Goal: Transaction & Acquisition: Purchase product/service

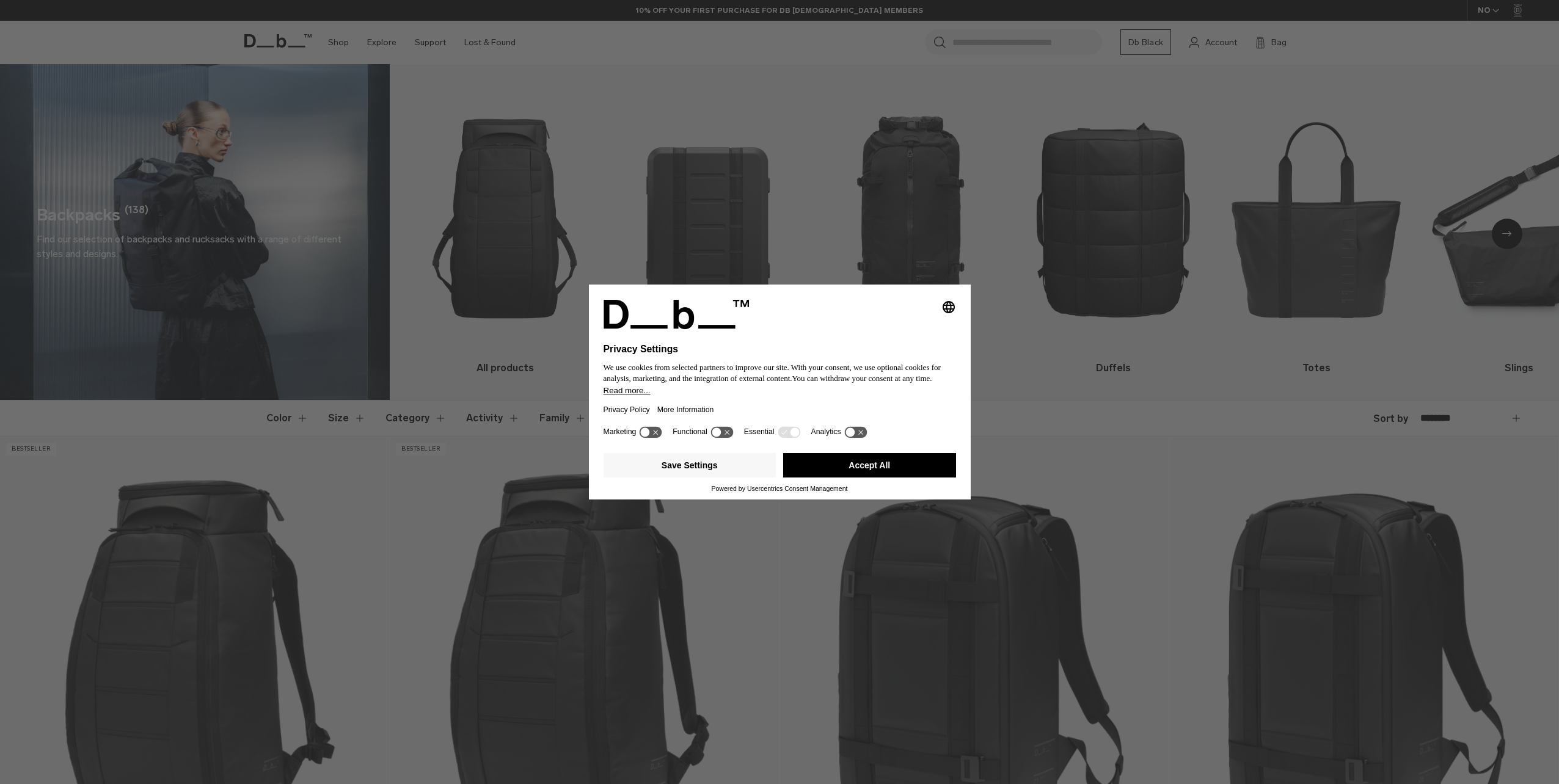
click at [832, 467] on button "Accept All" at bounding box center [869, 465] width 173 height 25
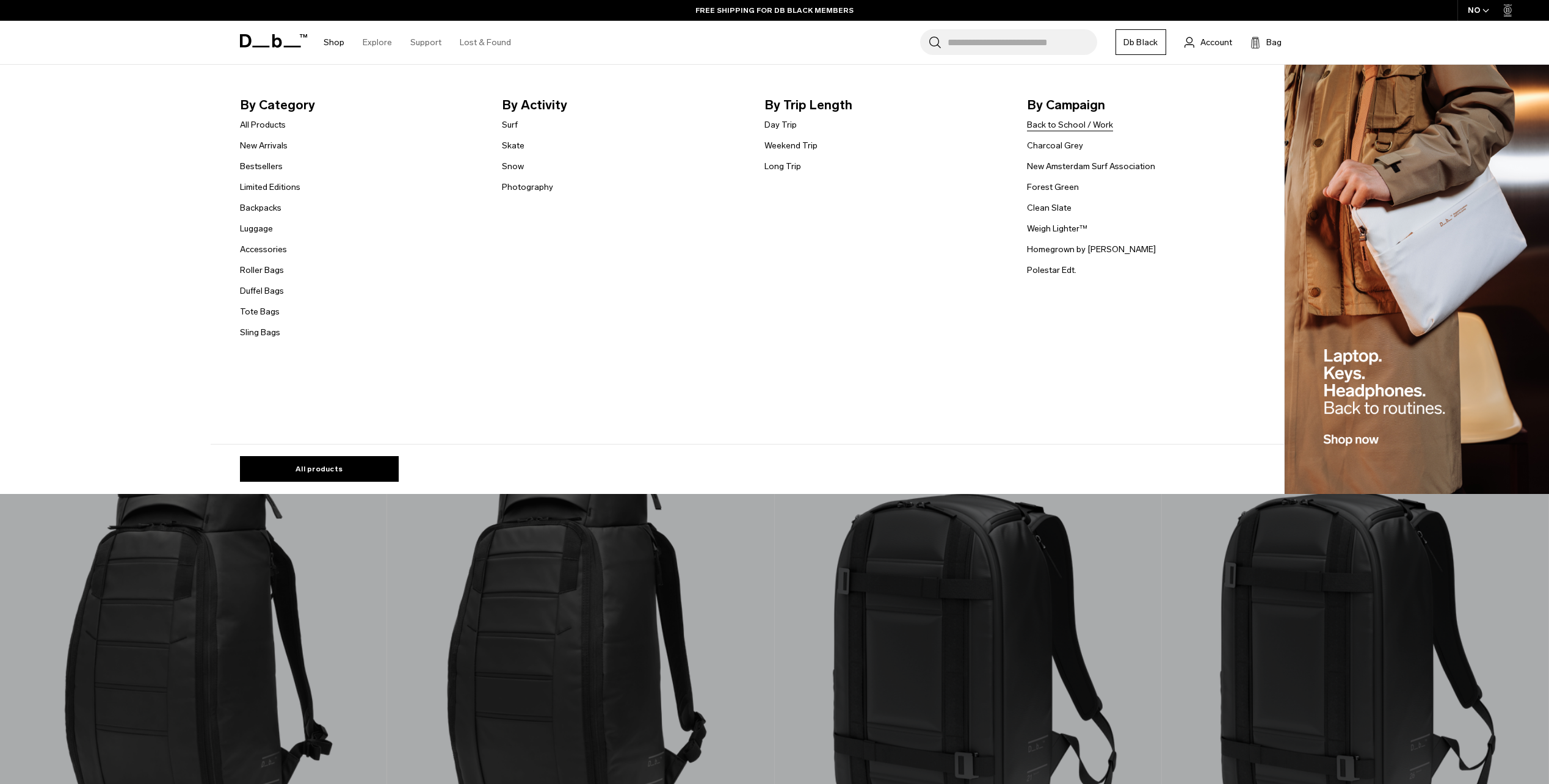
click at [1039, 127] on link "Back to School / Work" at bounding box center [1070, 125] width 86 height 13
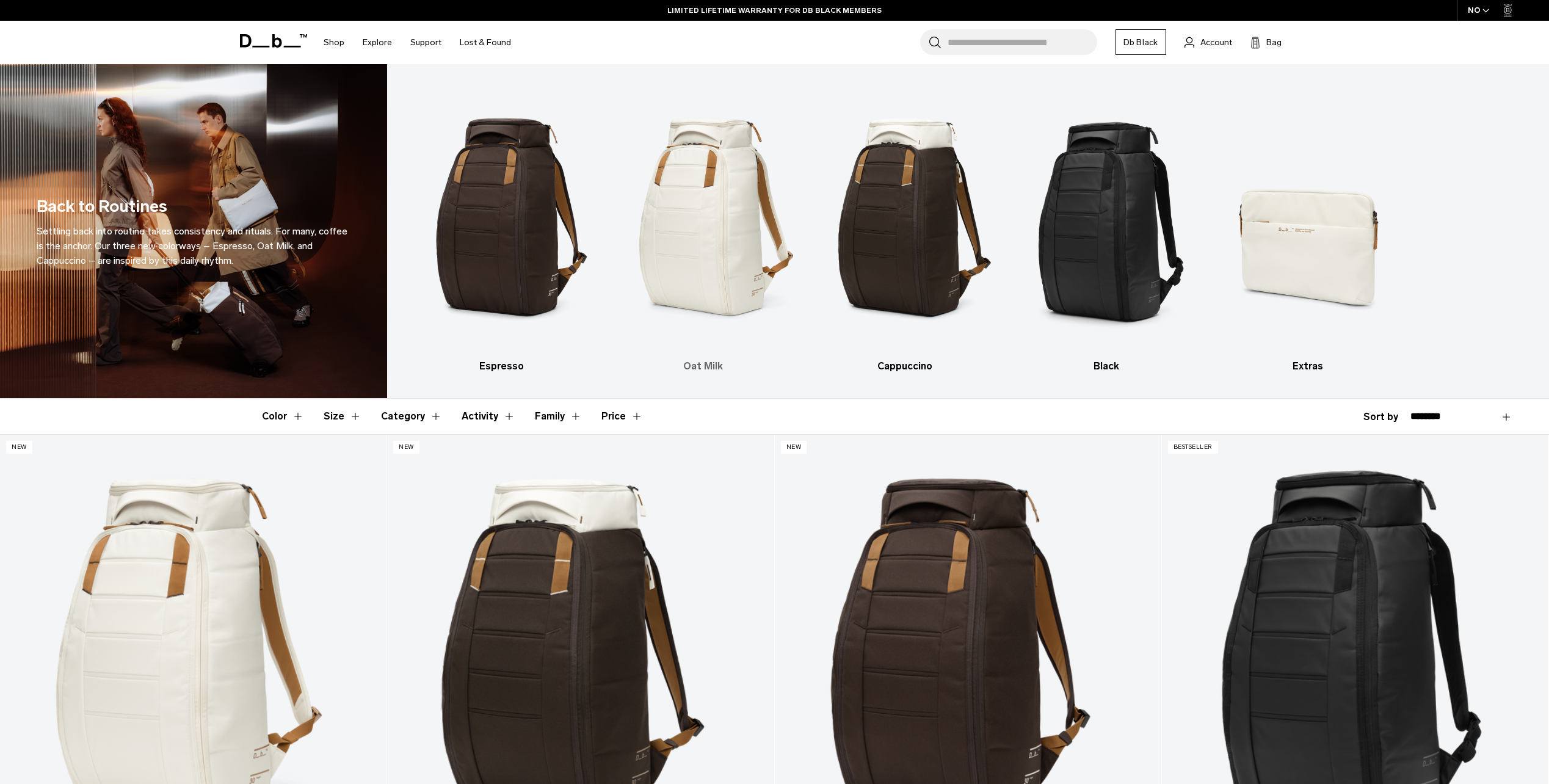
click at [688, 367] on h3 "Oat Milk" at bounding box center [703, 367] width 180 height 15
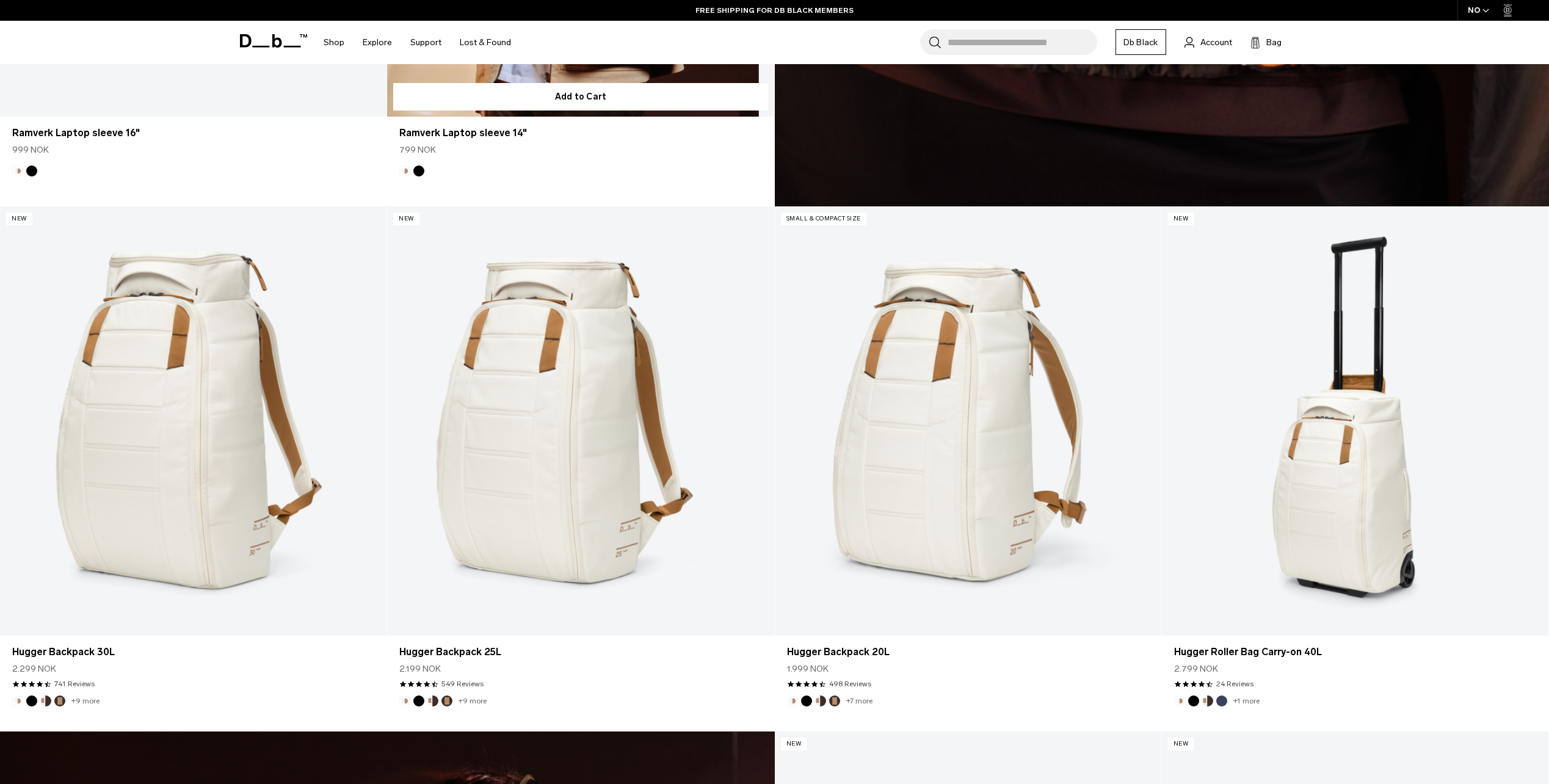
scroll to position [1283, 0]
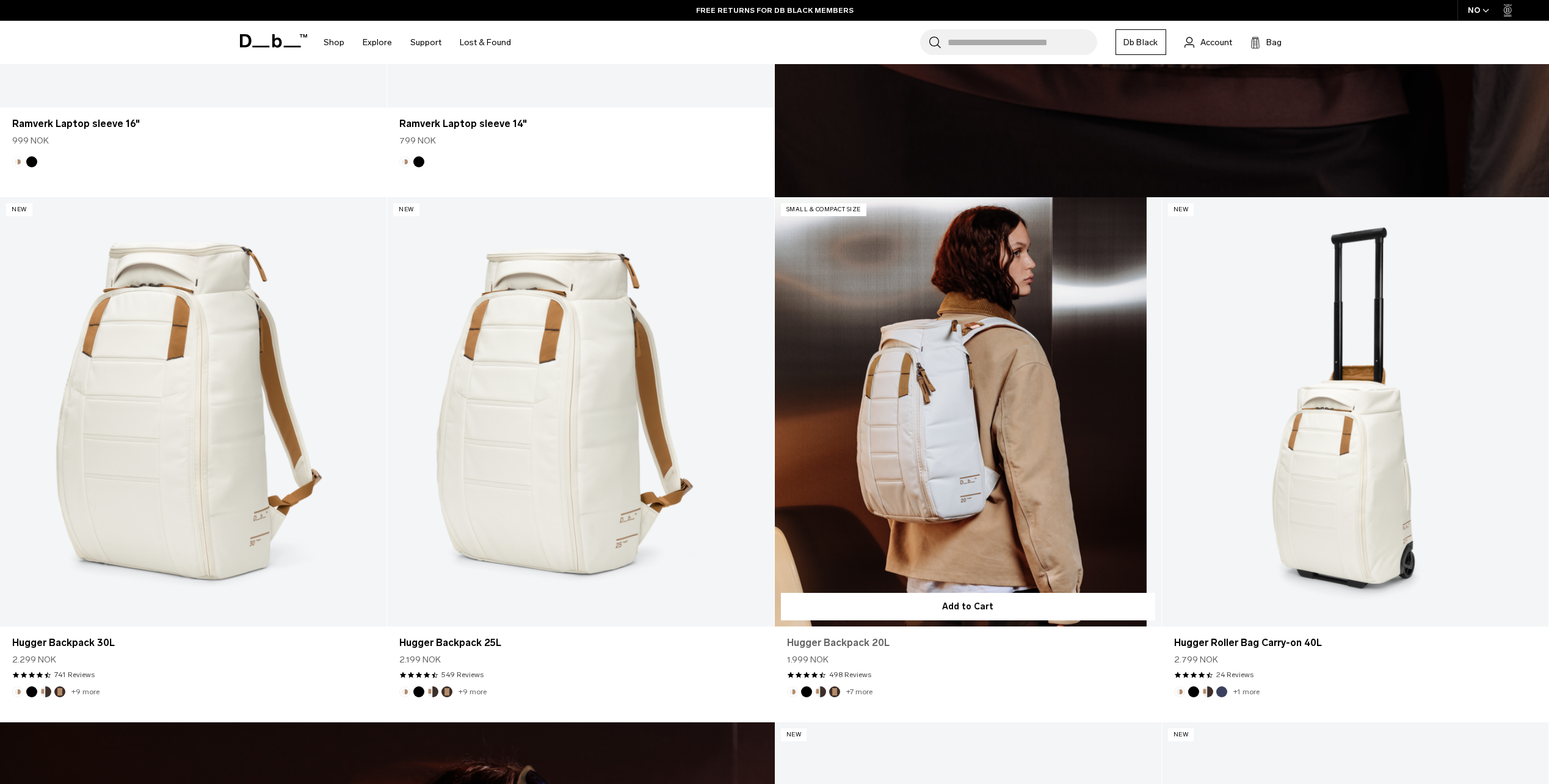
click at [840, 646] on link "Hugger Backpack 20L" at bounding box center [968, 643] width 362 height 15
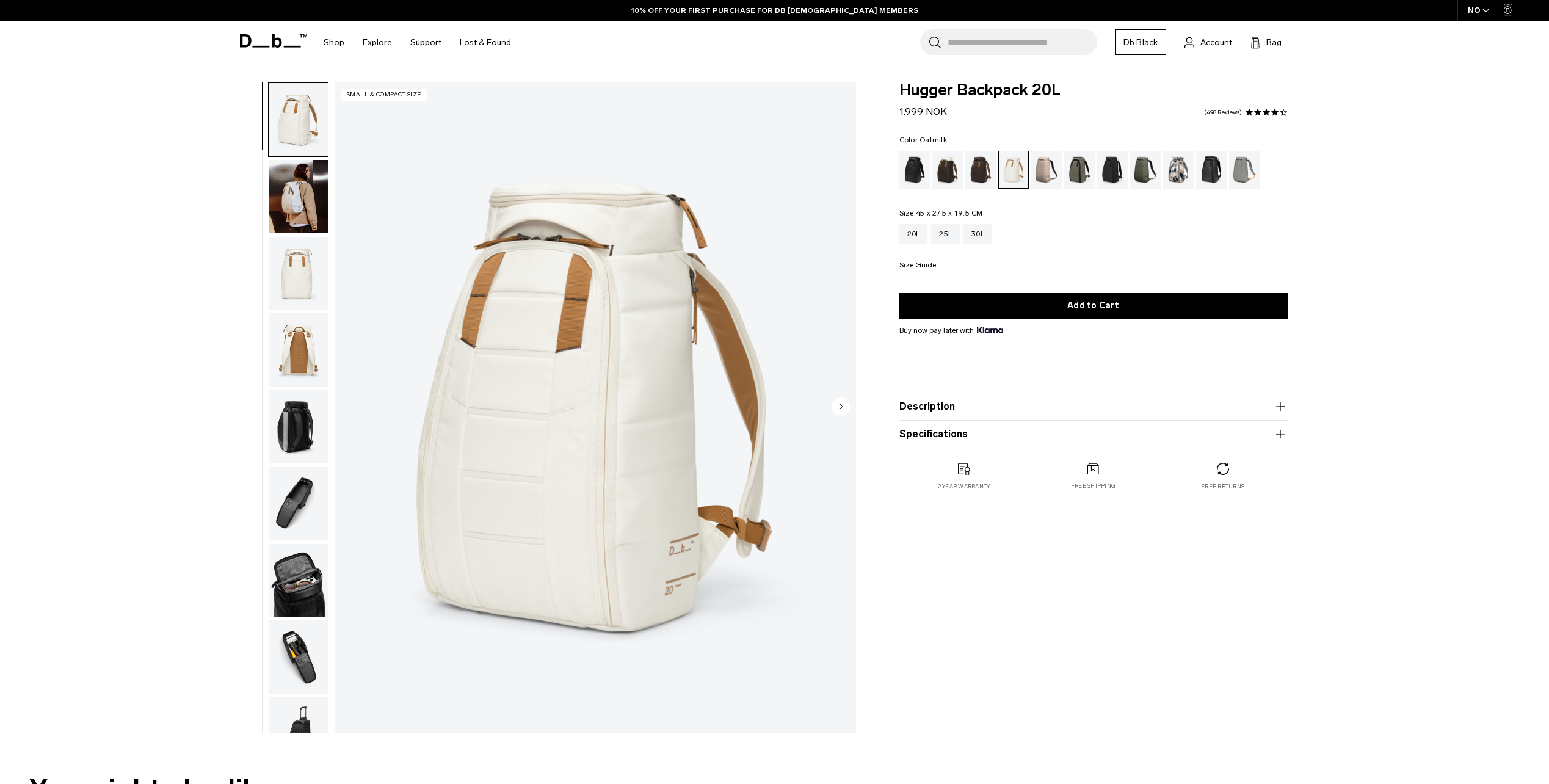
click at [311, 578] on img "button" at bounding box center [298, 580] width 59 height 73
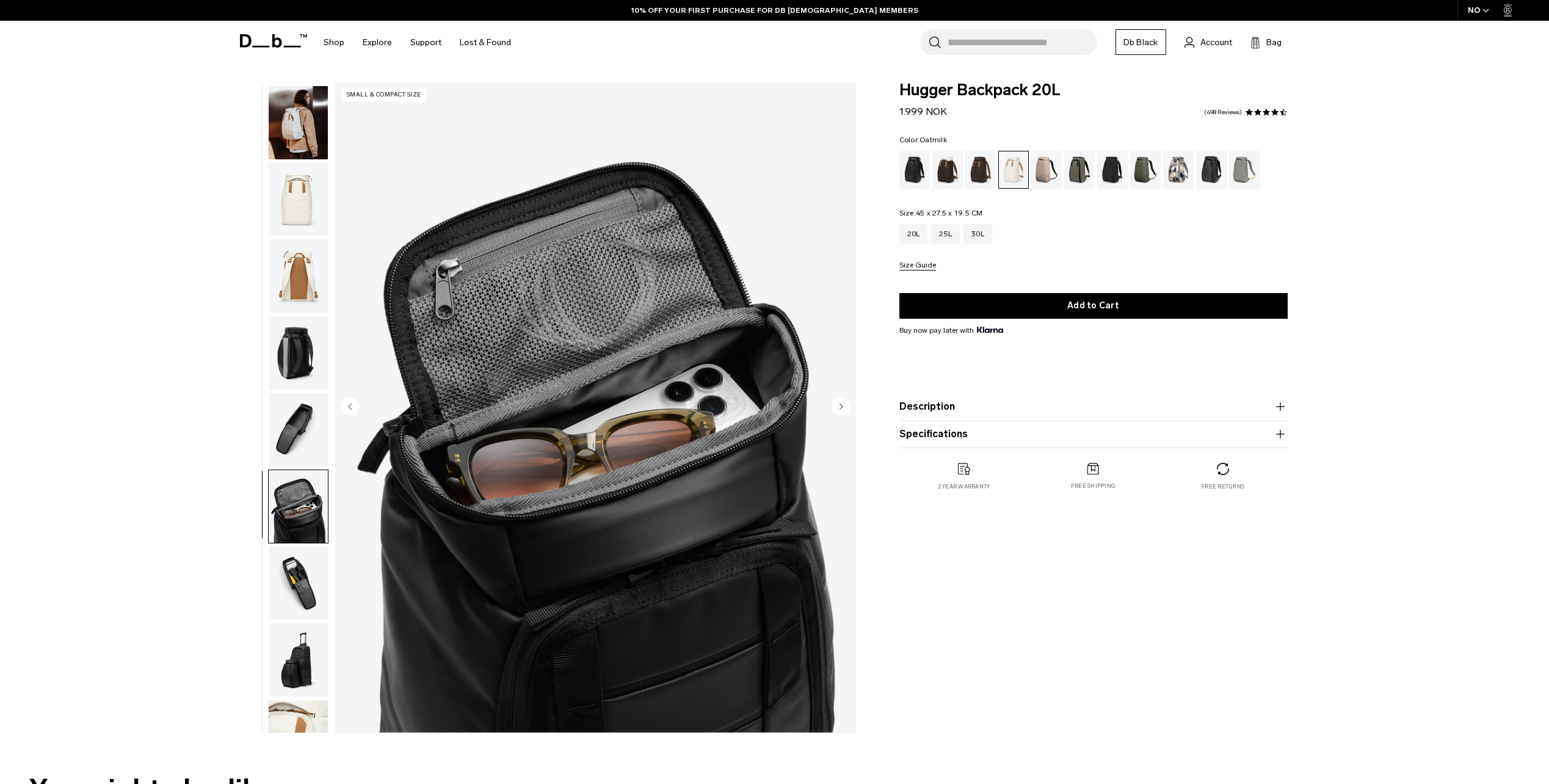
scroll to position [115, 0]
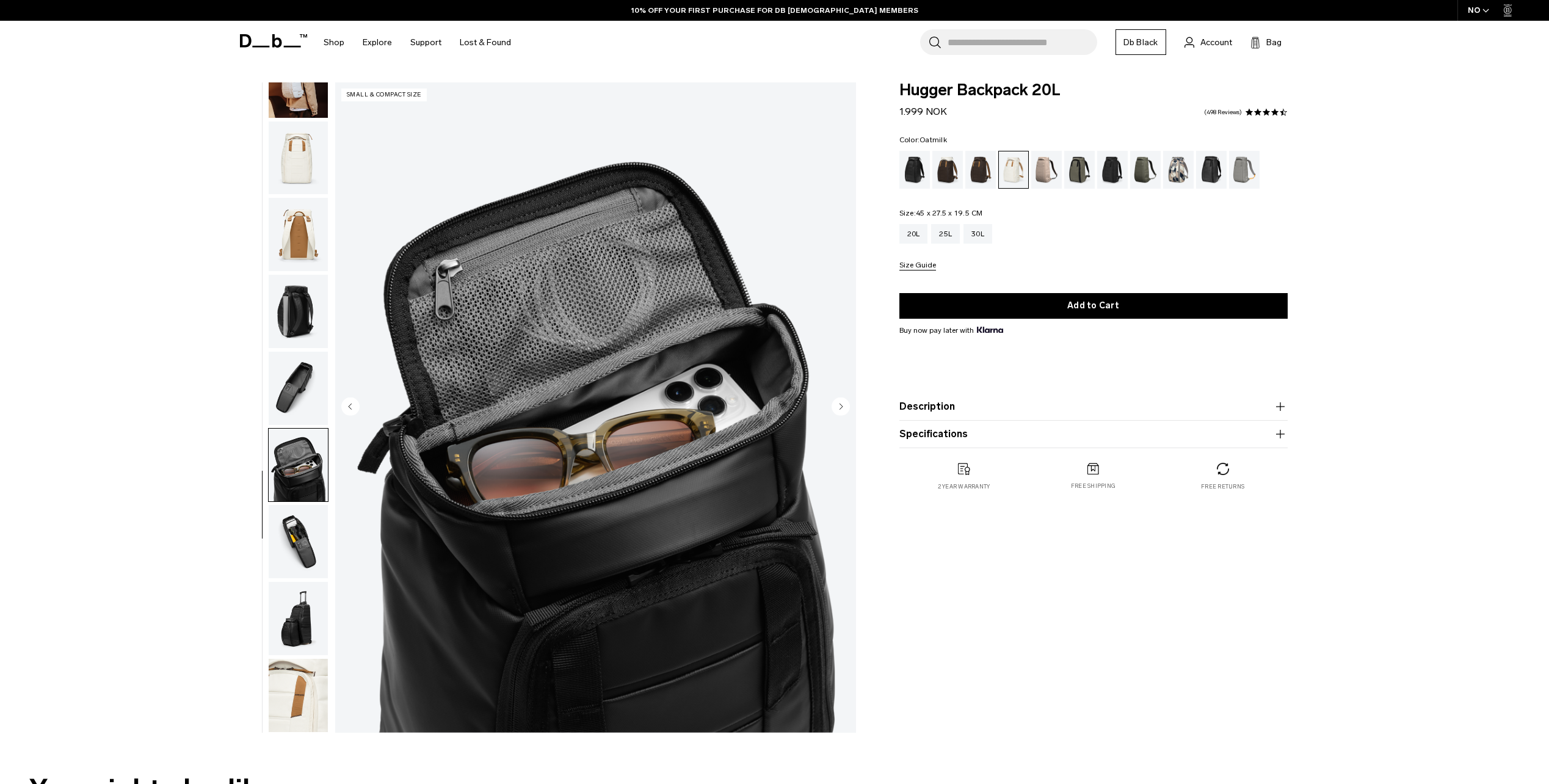
click at [297, 546] on img "button" at bounding box center [298, 541] width 59 height 73
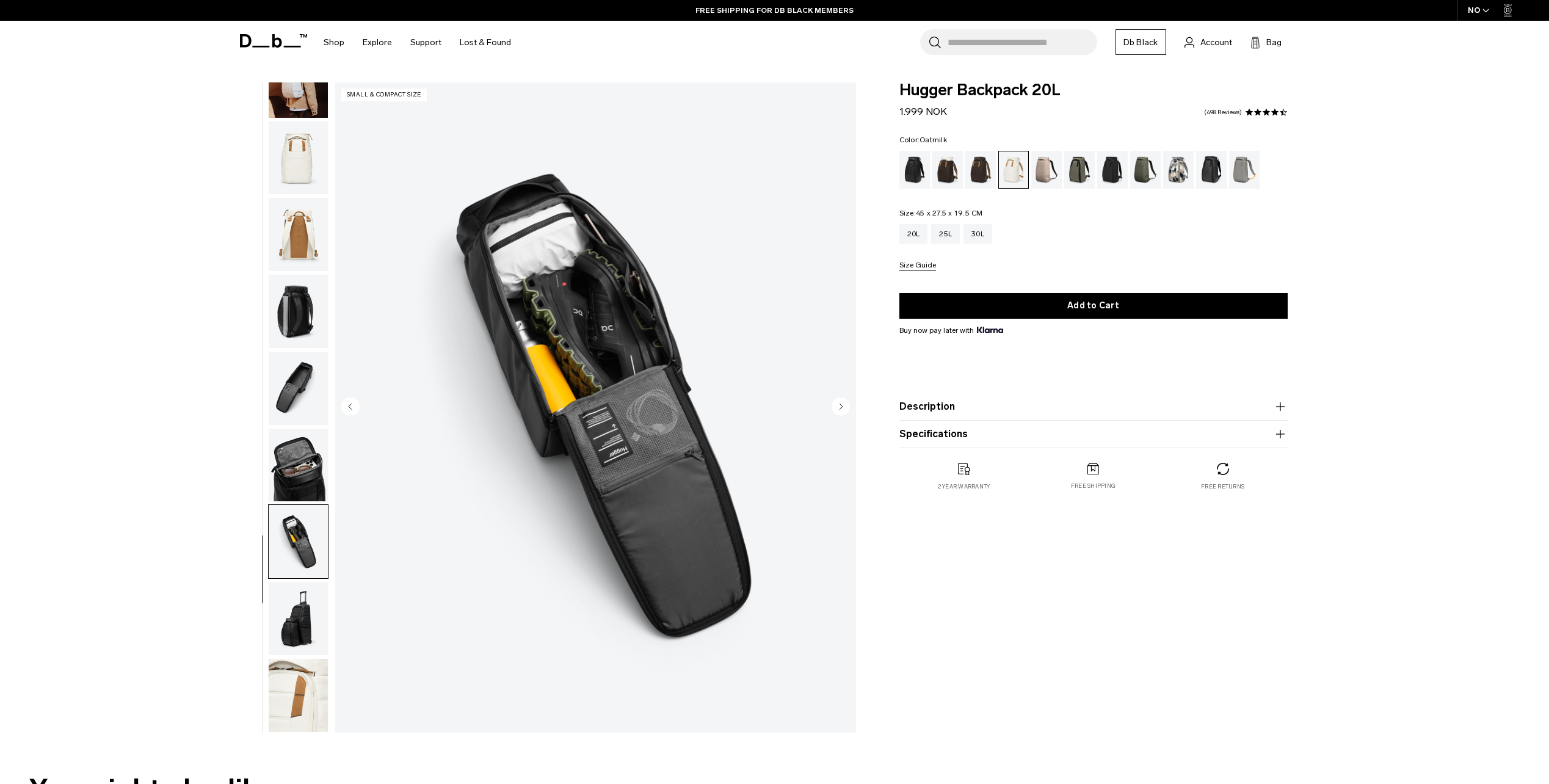
click at [285, 588] on img "button" at bounding box center [298, 618] width 59 height 73
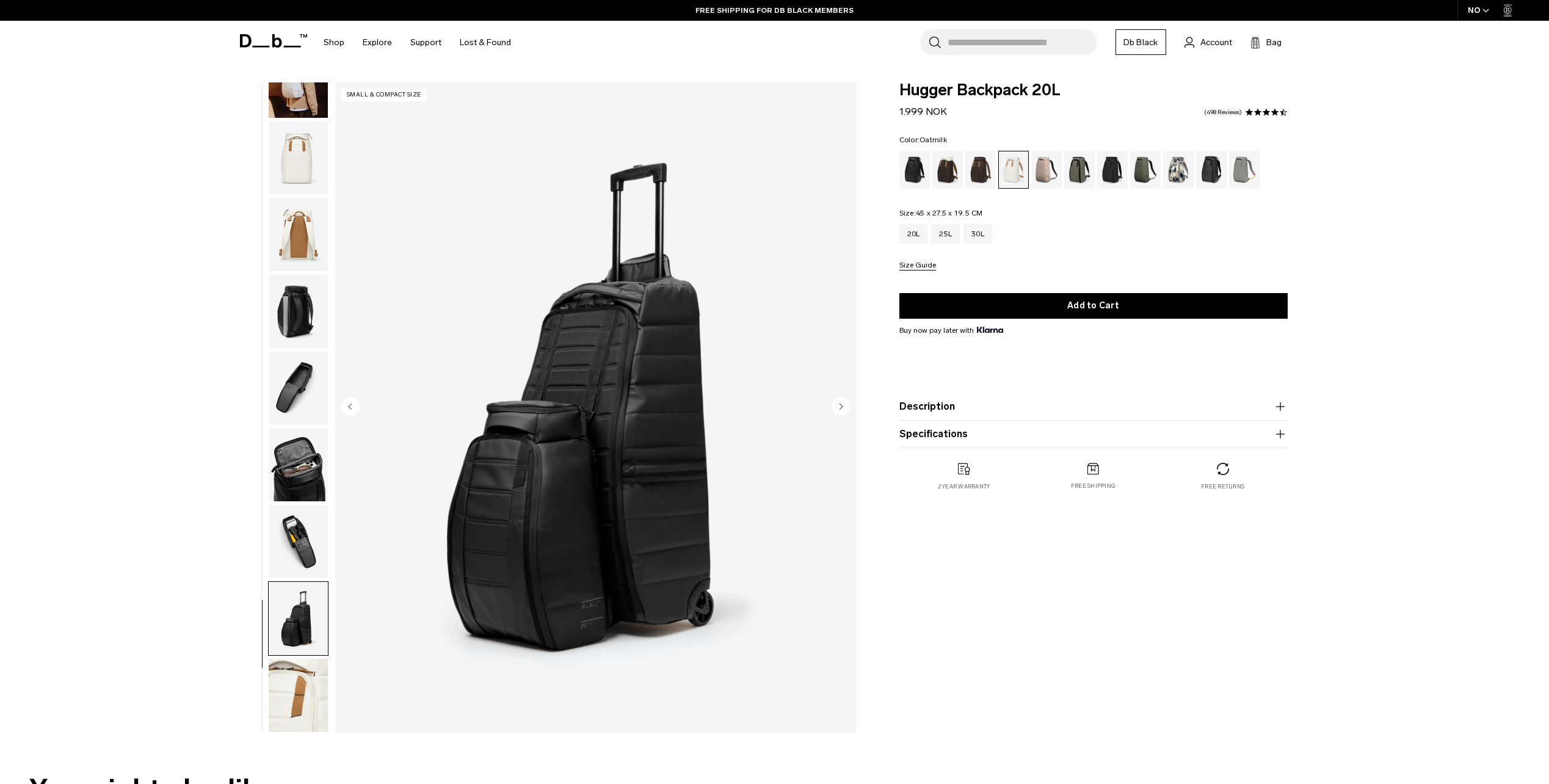
click at [285, 682] on img "button" at bounding box center [298, 695] width 59 height 73
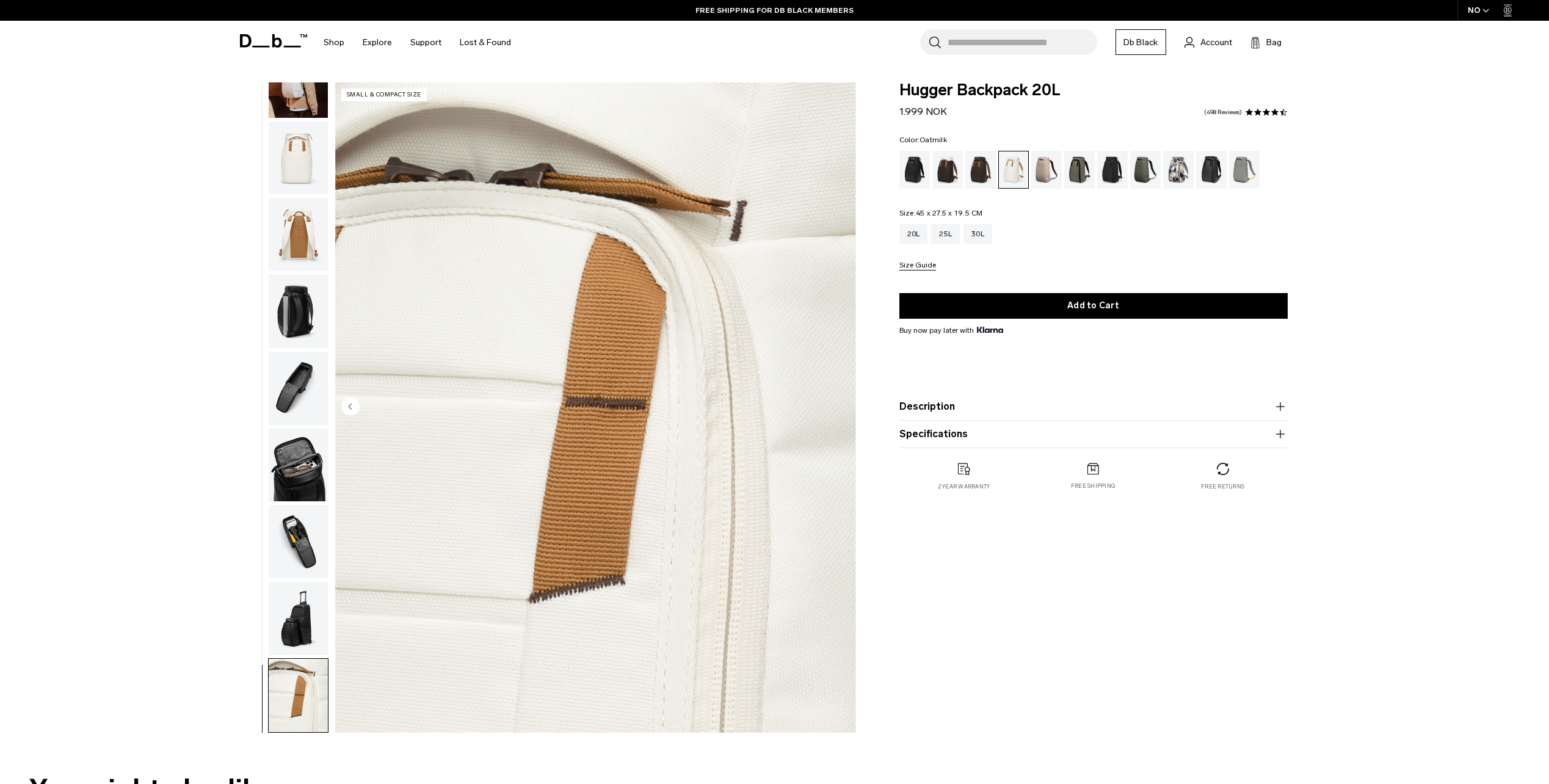
click at [300, 481] on img "button" at bounding box center [298, 465] width 59 height 73
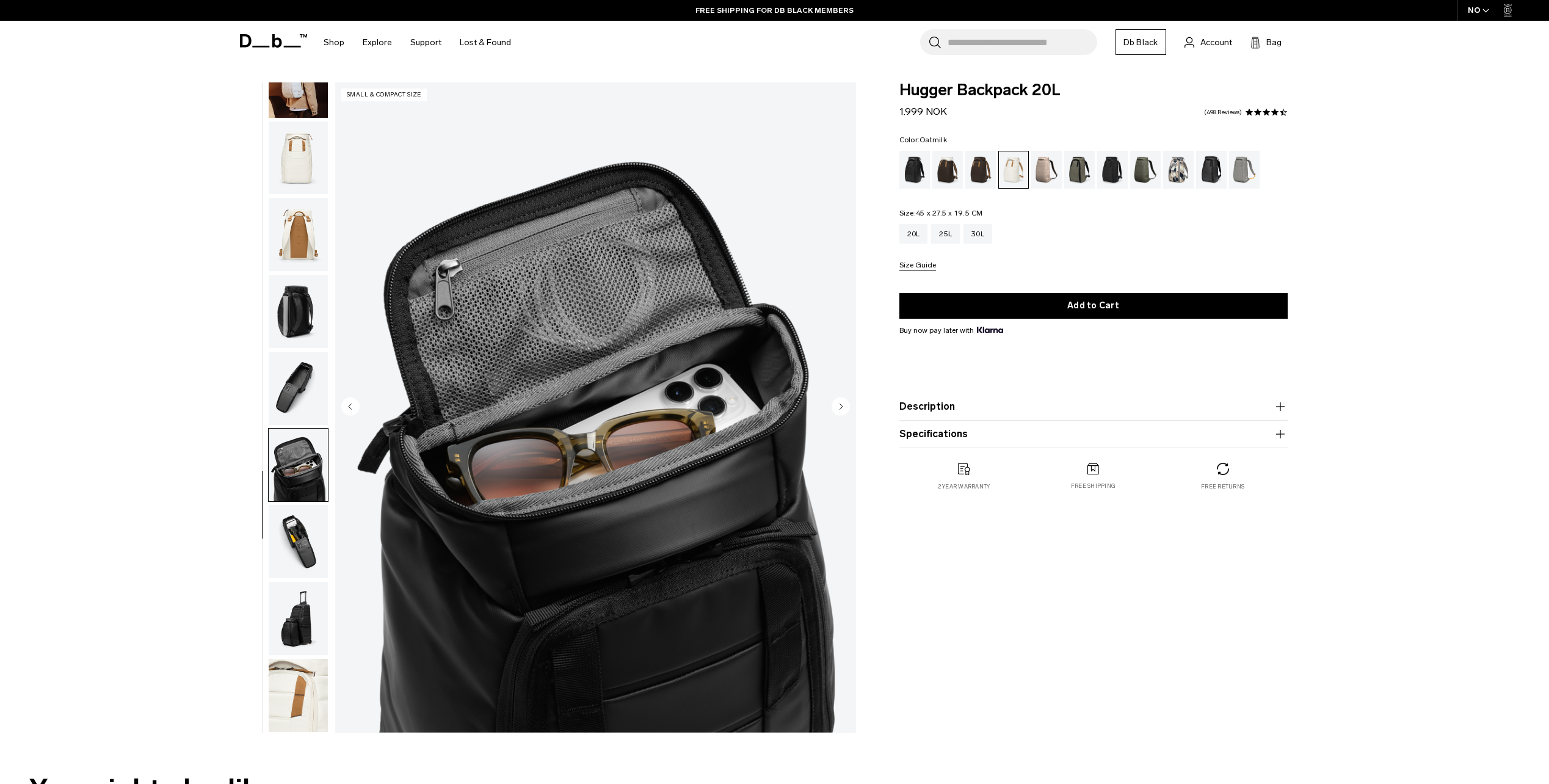
click at [285, 395] on img "button" at bounding box center [298, 388] width 59 height 73
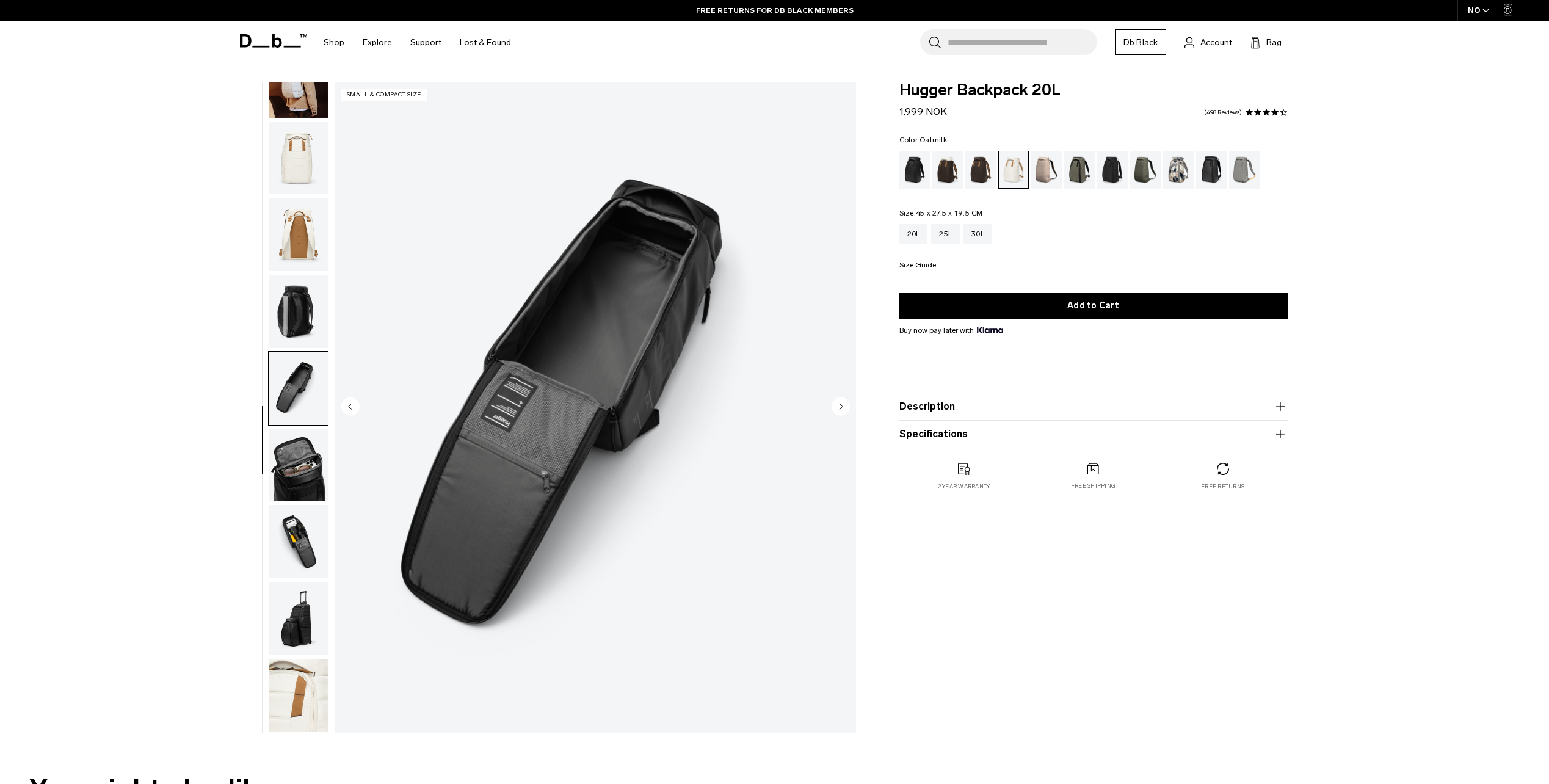
click at [306, 316] on img "button" at bounding box center [298, 311] width 59 height 73
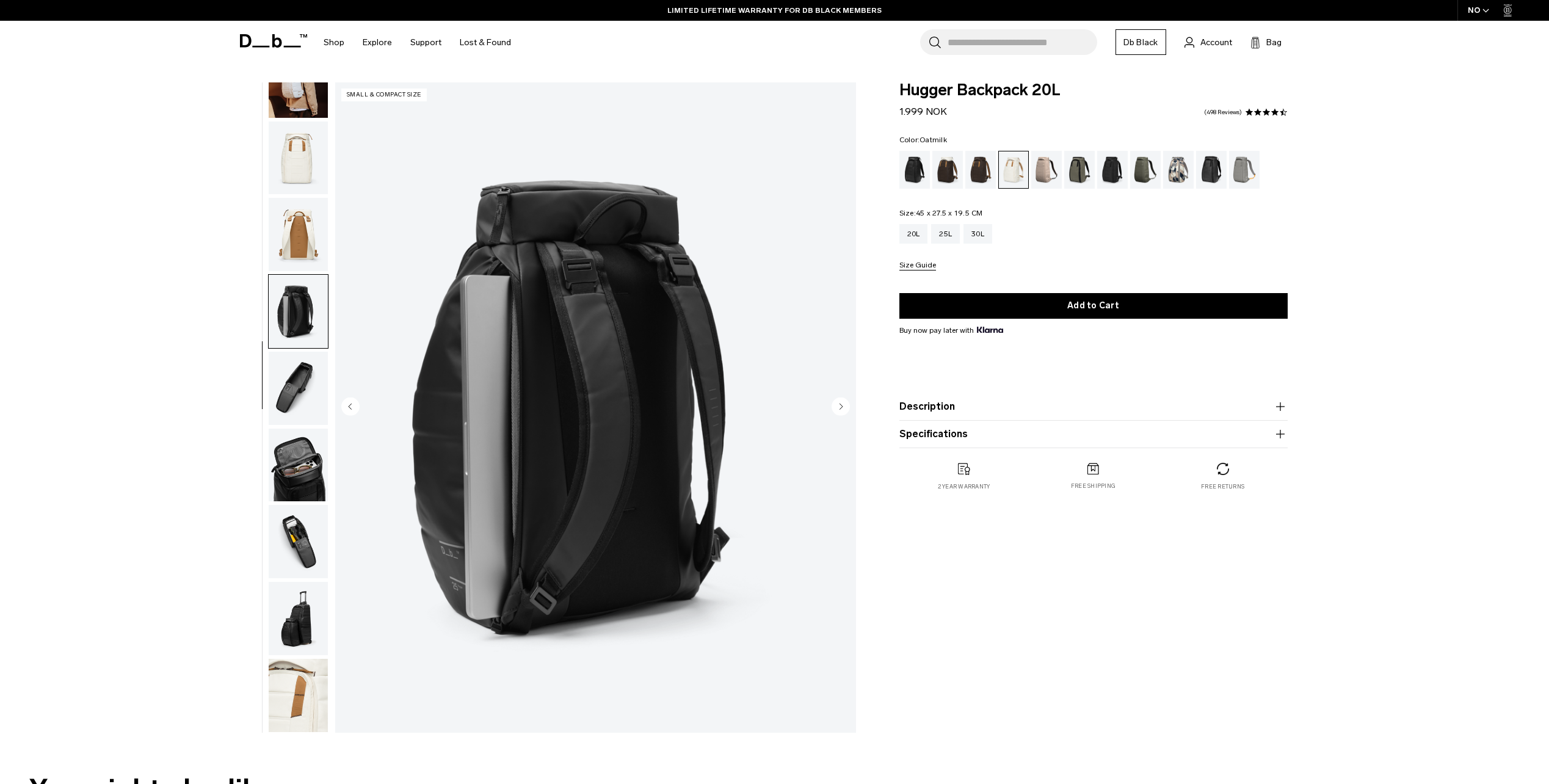
click at [283, 230] on img "button" at bounding box center [298, 234] width 59 height 73
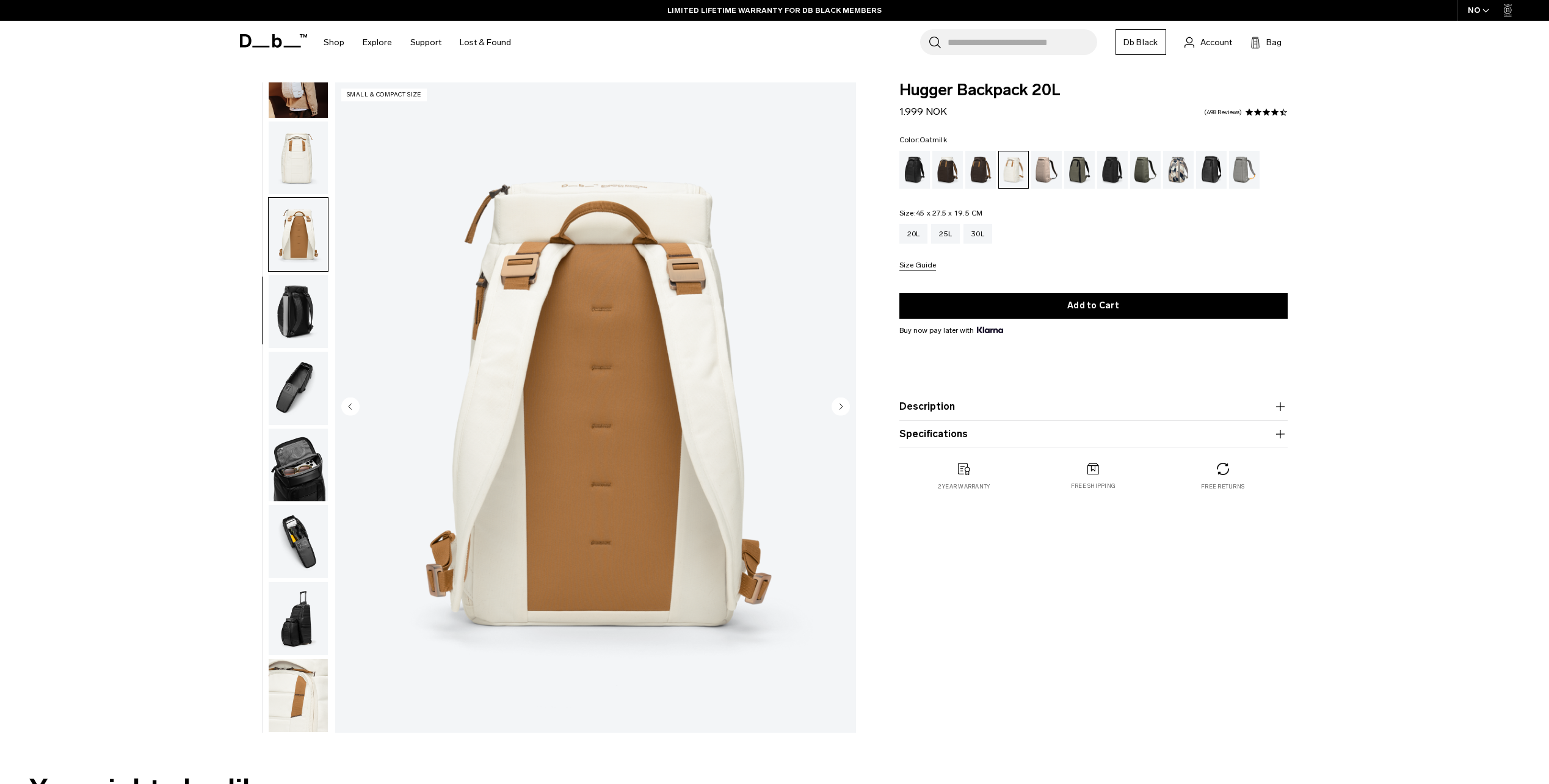
click at [284, 176] on img "button" at bounding box center [298, 158] width 59 height 73
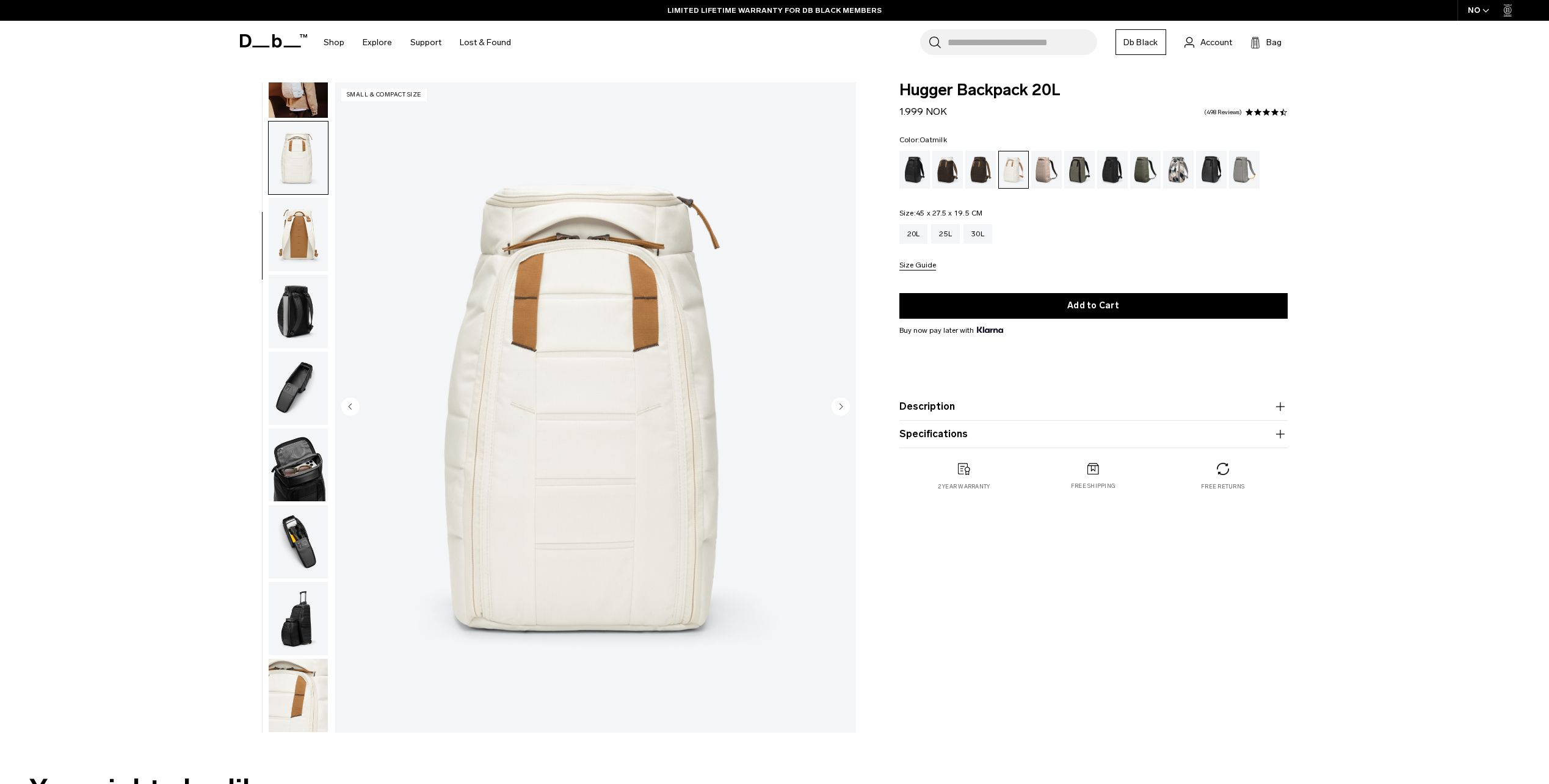
click at [308, 318] on img "button" at bounding box center [298, 311] width 59 height 73
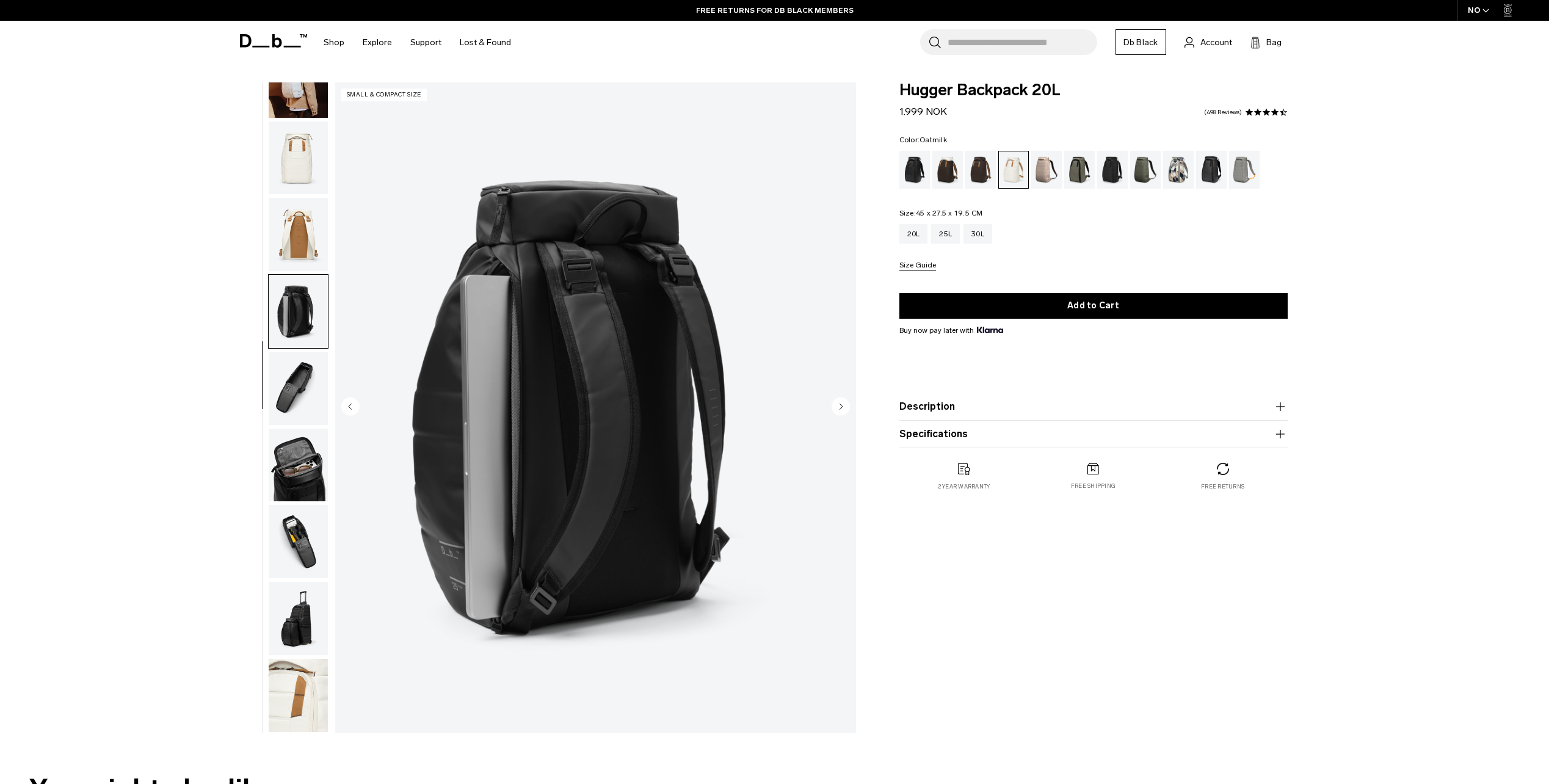
click at [316, 148] on img "button" at bounding box center [298, 158] width 59 height 73
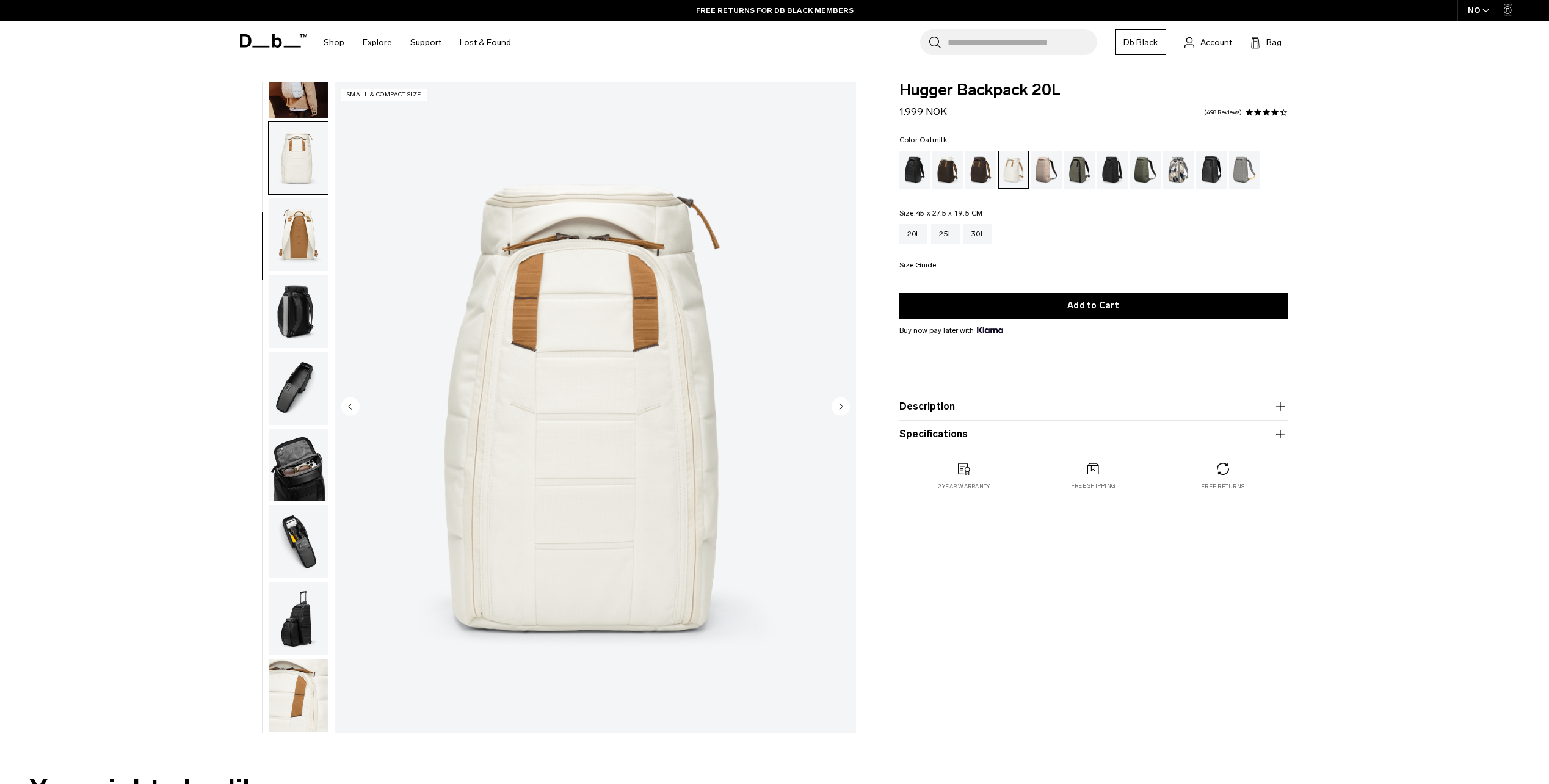
click at [313, 693] on img "button" at bounding box center [298, 695] width 59 height 73
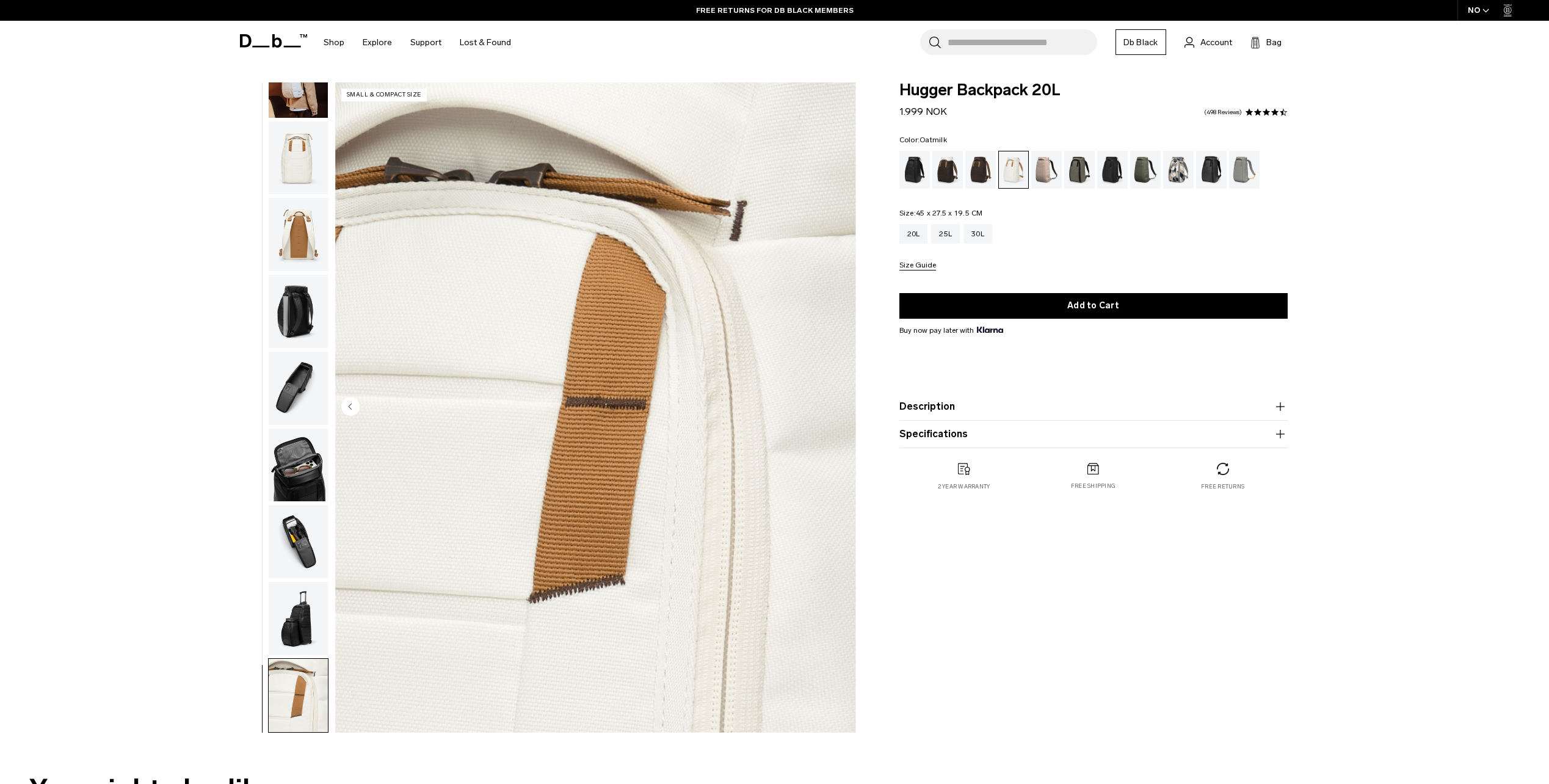
click at [289, 627] on img "button" at bounding box center [298, 618] width 59 height 73
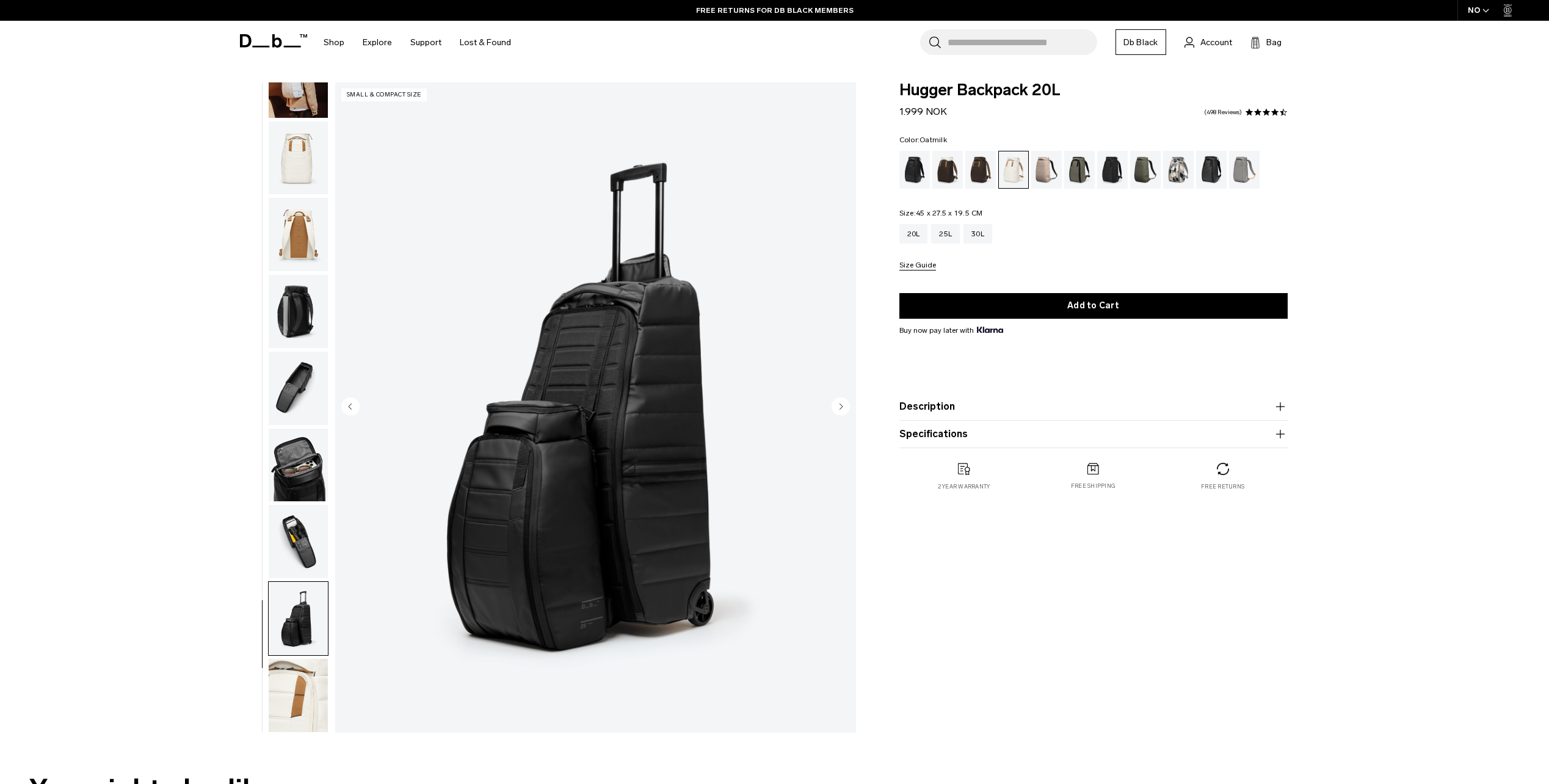
click at [276, 716] on img "button" at bounding box center [298, 695] width 59 height 73
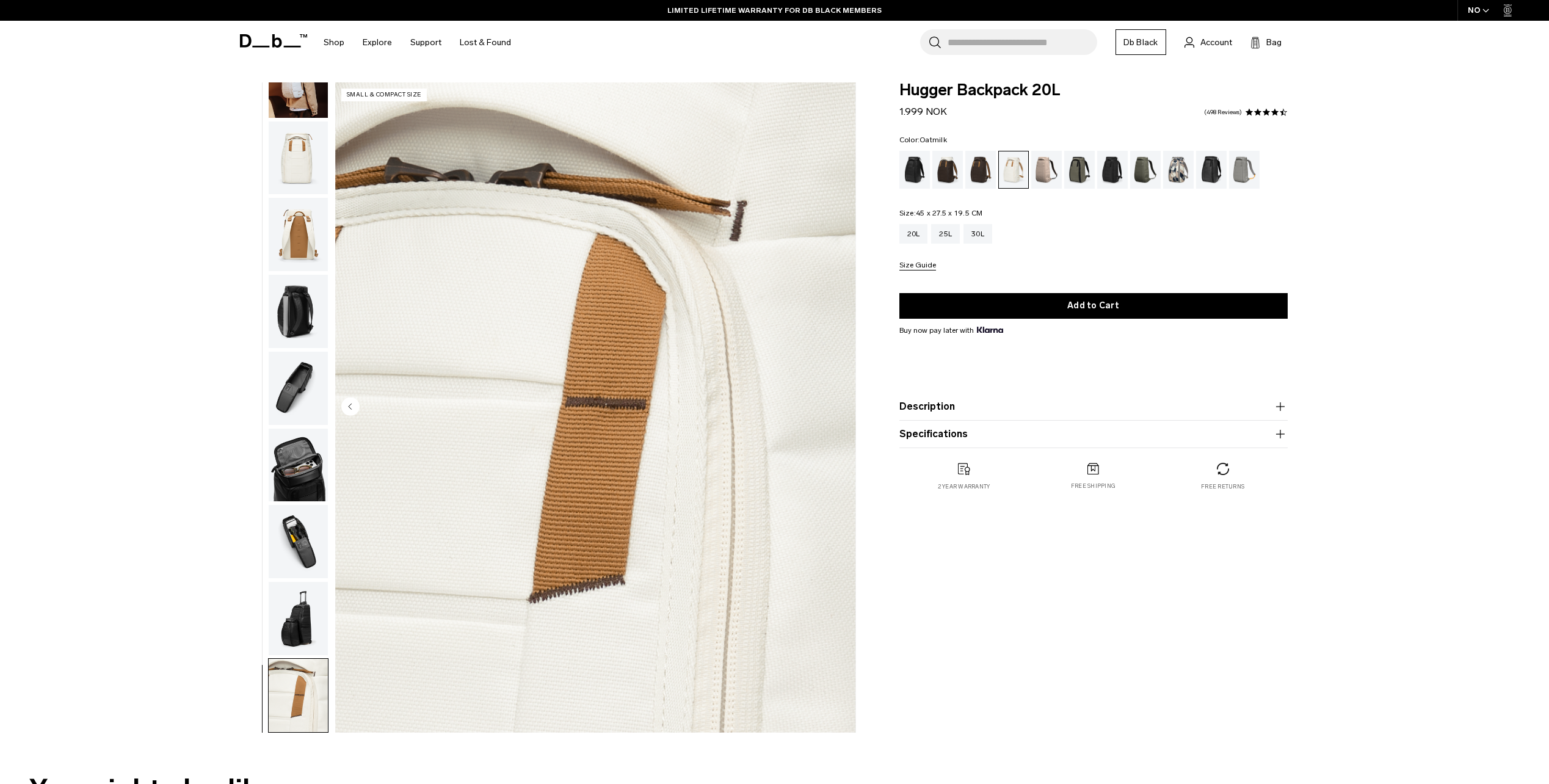
click at [297, 521] on img "button" at bounding box center [298, 541] width 59 height 73
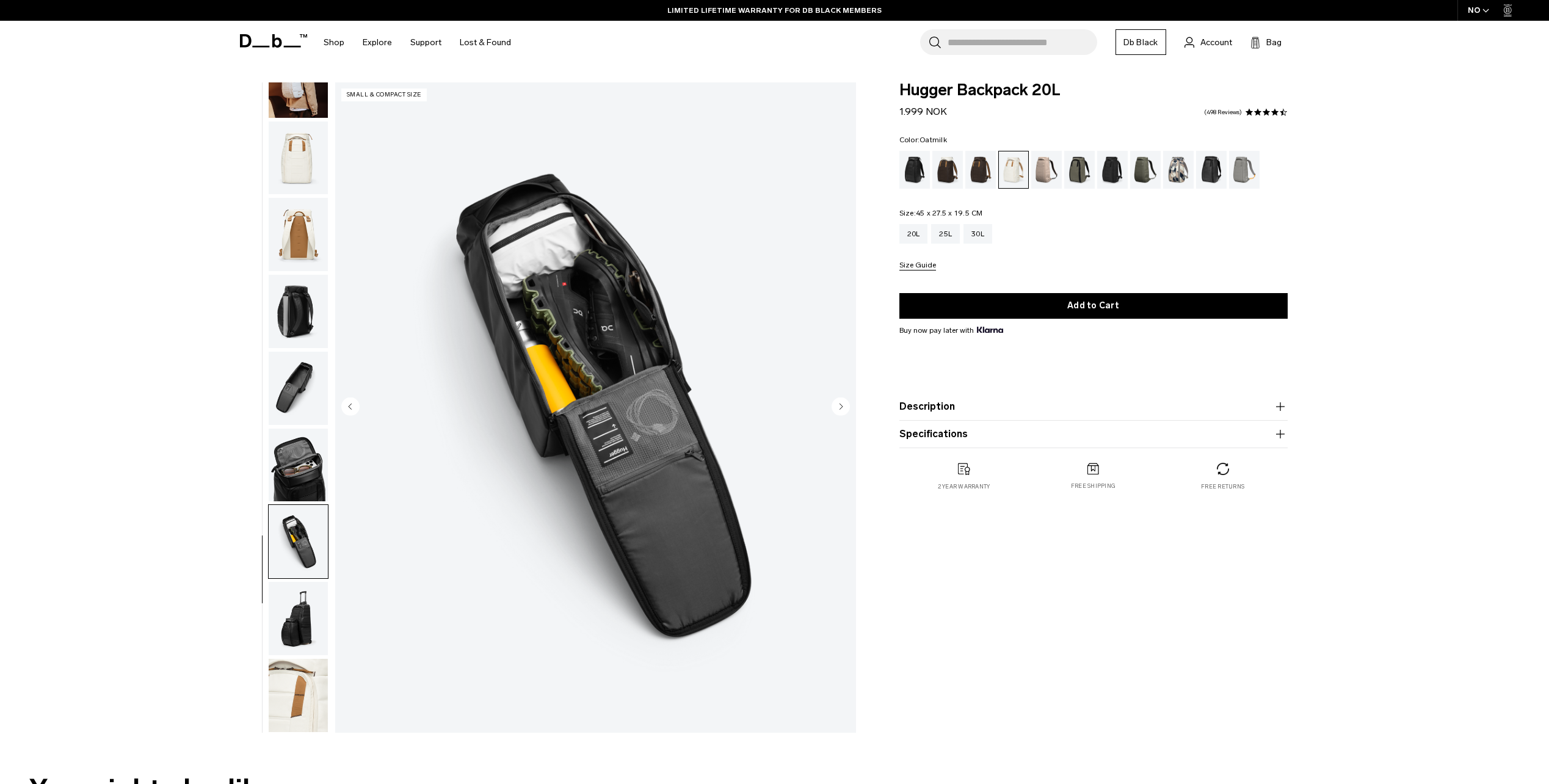
click at [305, 467] on img "button" at bounding box center [298, 465] width 59 height 73
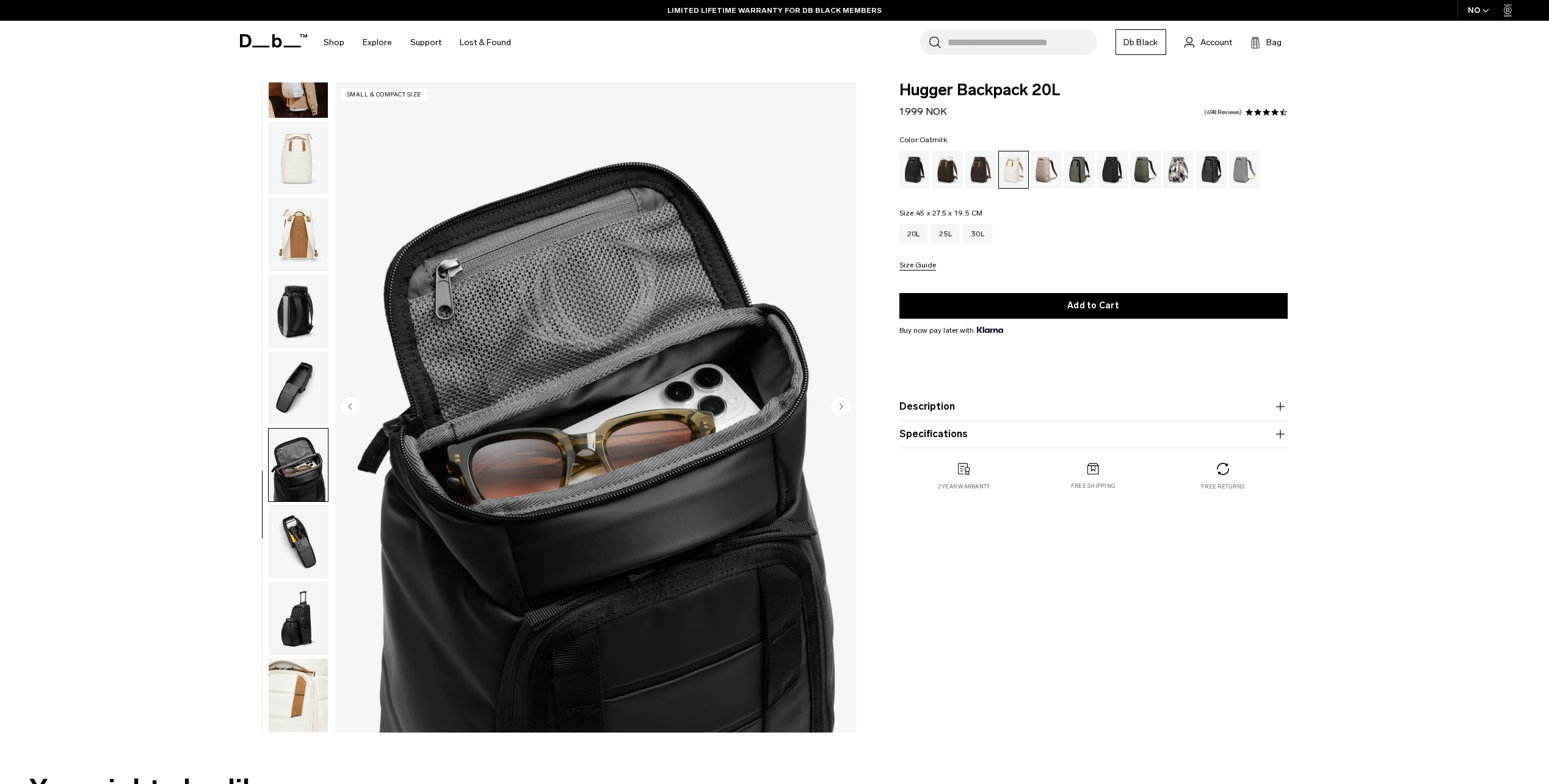
click at [286, 384] on img "button" at bounding box center [298, 388] width 59 height 73
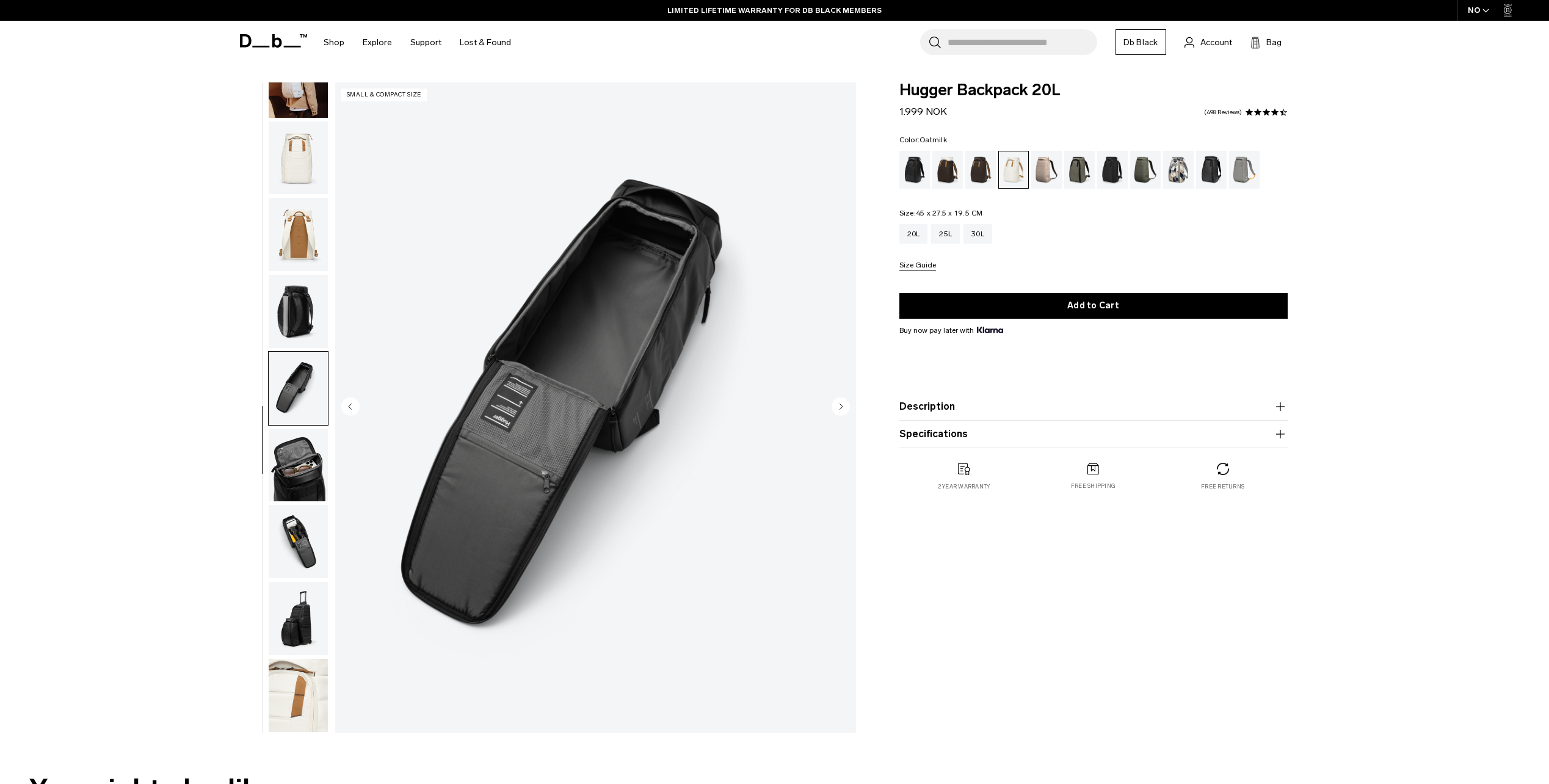
click at [279, 305] on img "button" at bounding box center [298, 311] width 59 height 73
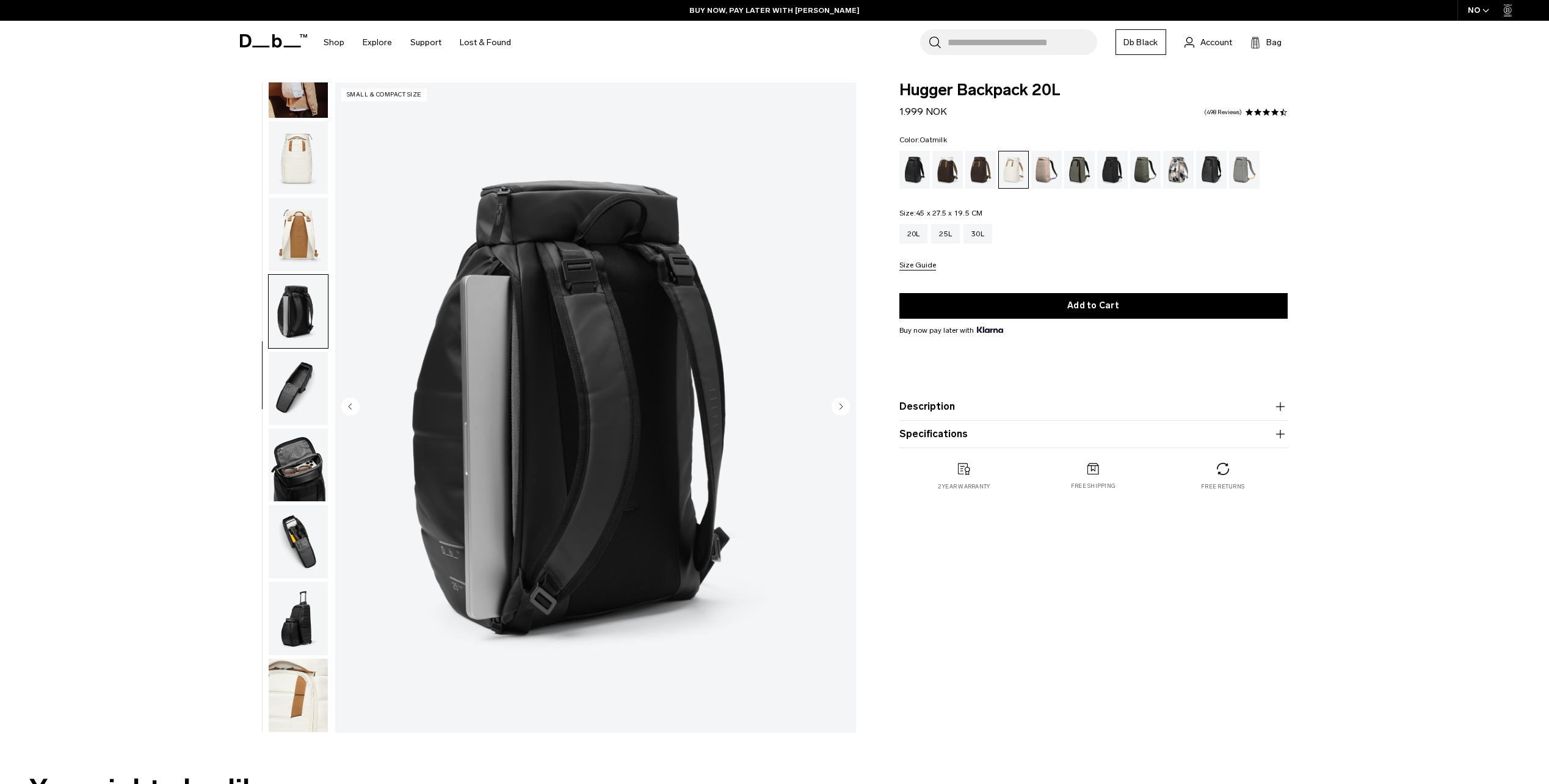
click at [287, 264] on img "button" at bounding box center [298, 234] width 59 height 73
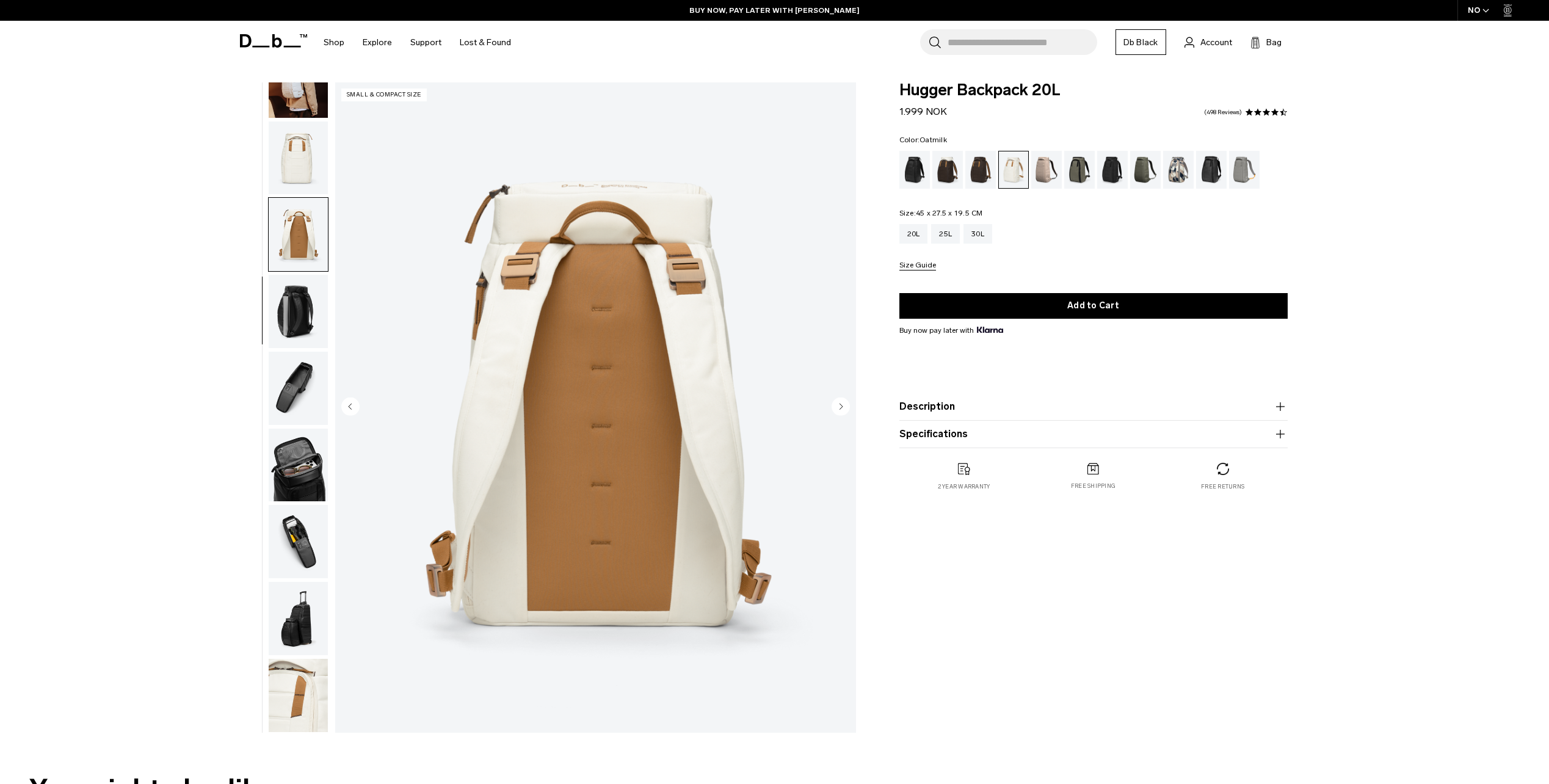
click at [304, 168] on img "button" at bounding box center [298, 158] width 59 height 73
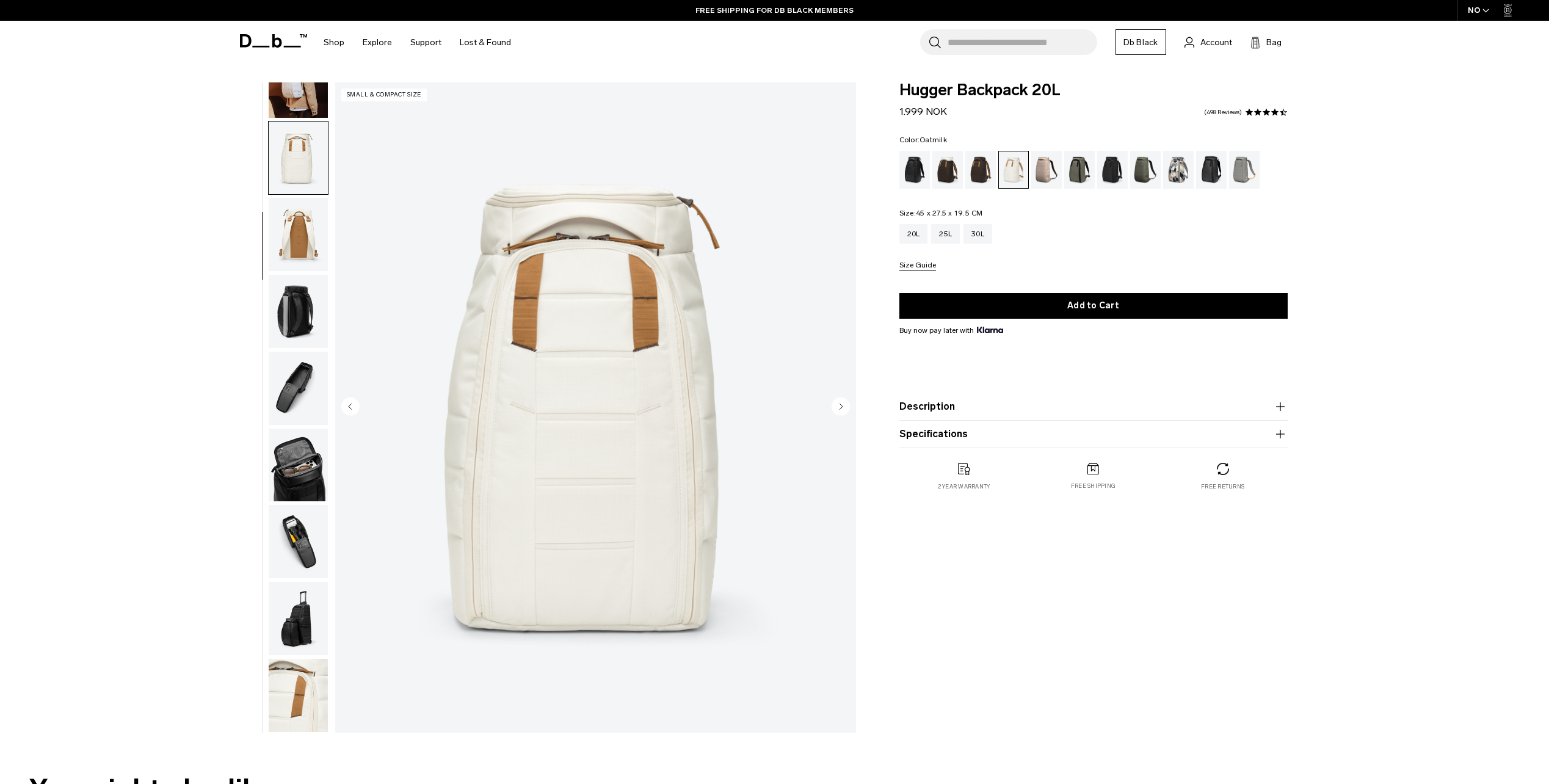
click at [298, 252] on img "button" at bounding box center [298, 234] width 59 height 73
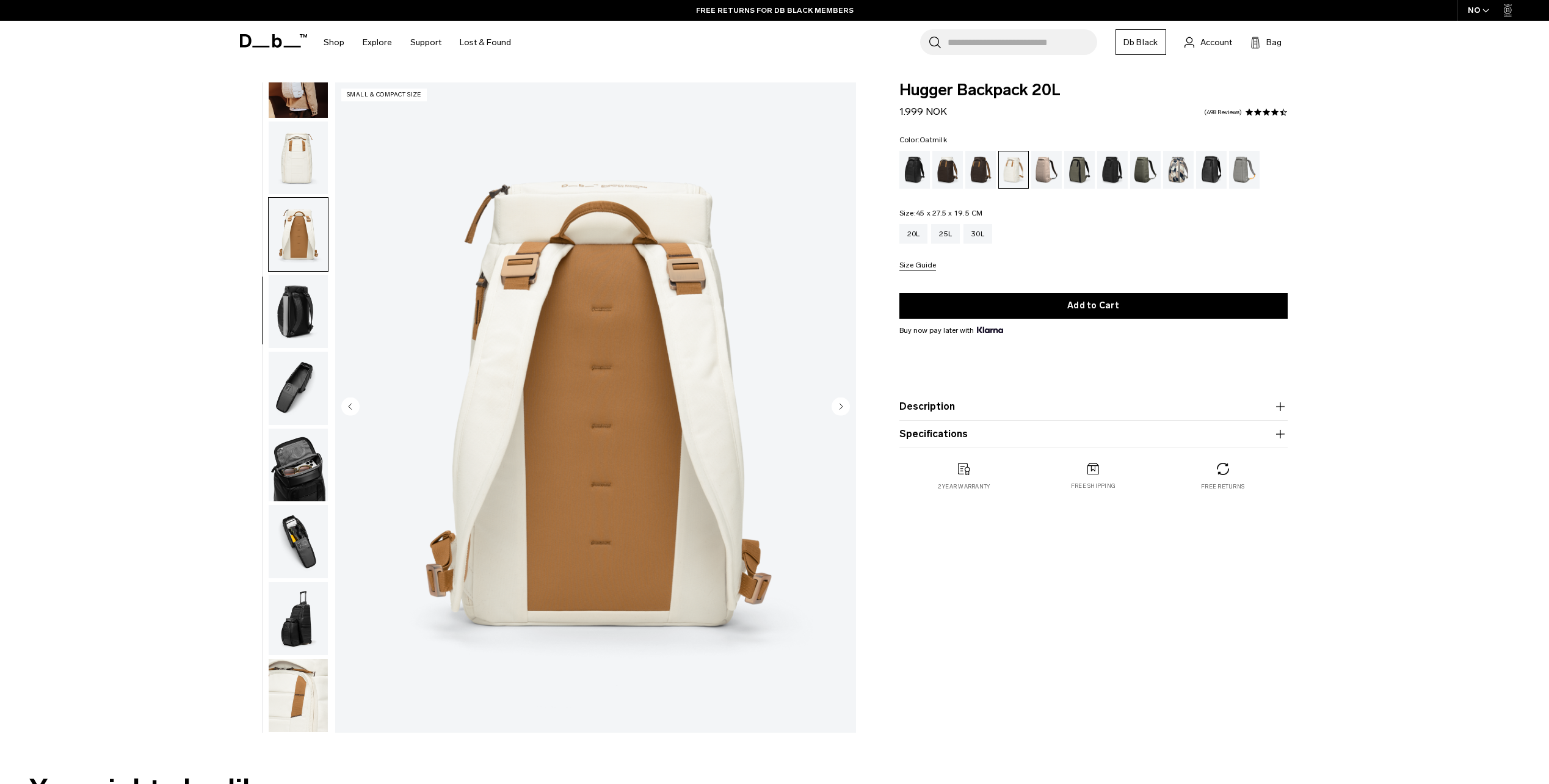
click at [277, 509] on img "button" at bounding box center [298, 541] width 59 height 73
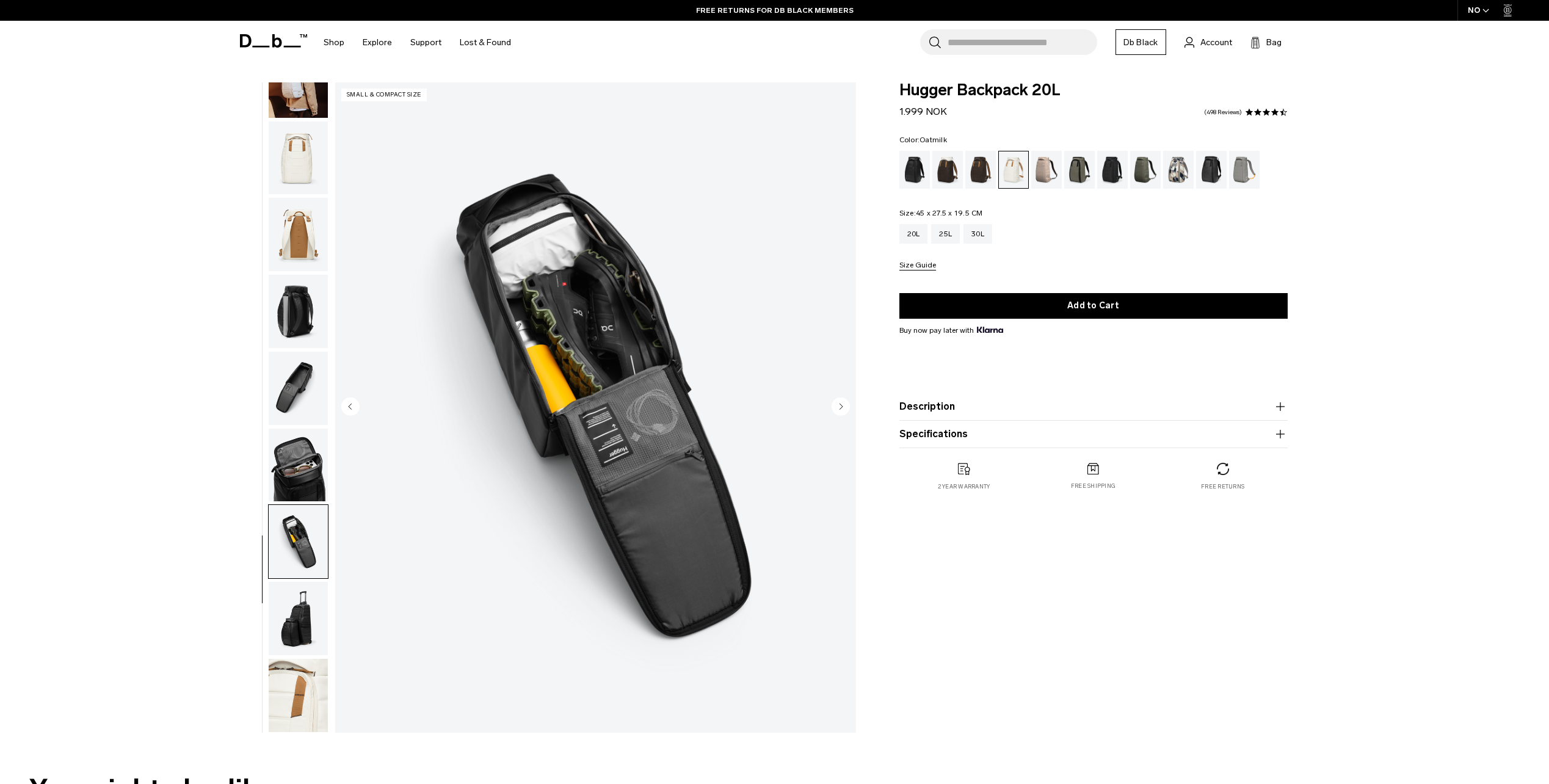
click at [283, 461] on img "button" at bounding box center [298, 465] width 59 height 73
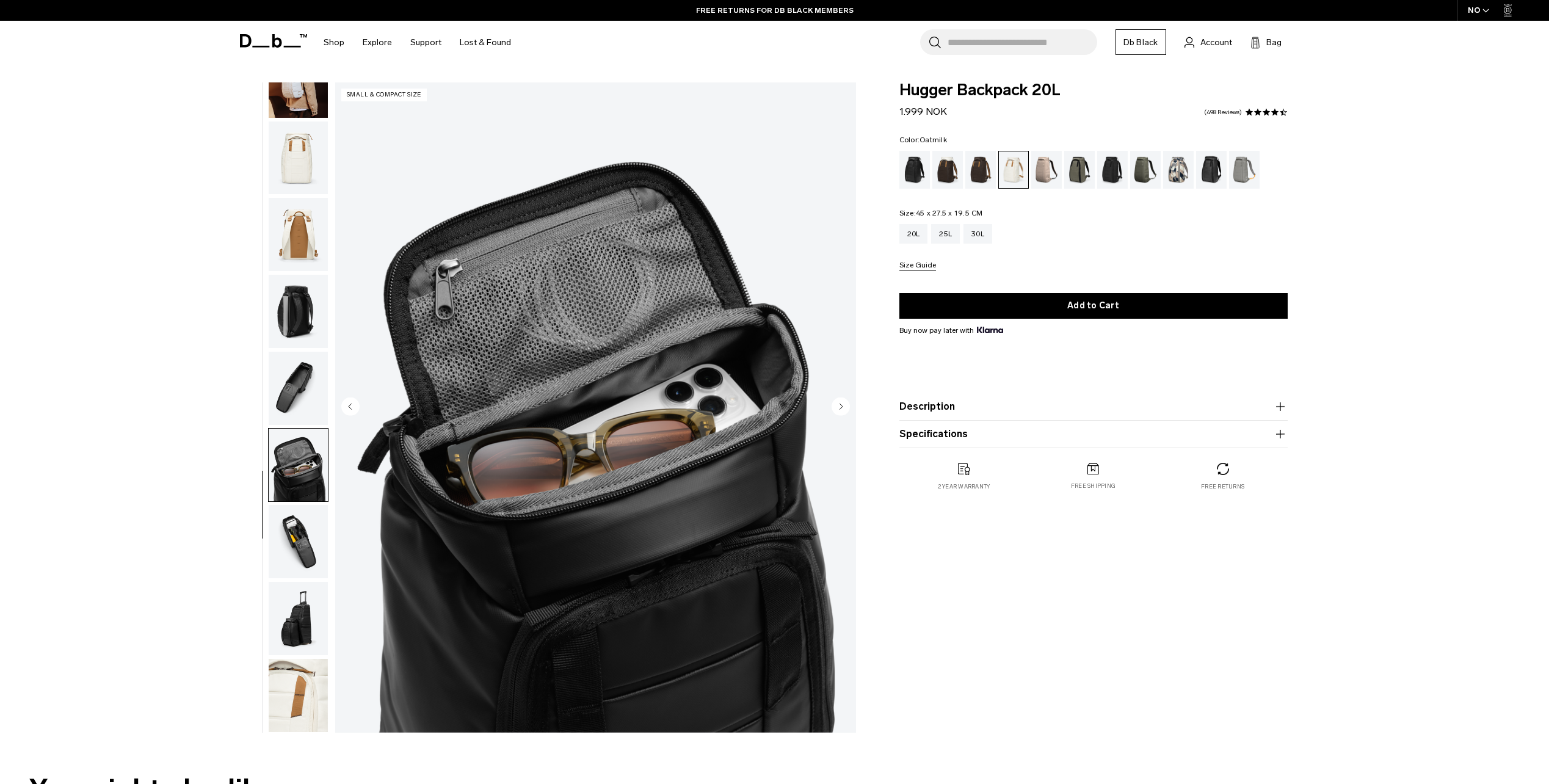
click at [299, 534] on img "button" at bounding box center [298, 541] width 59 height 73
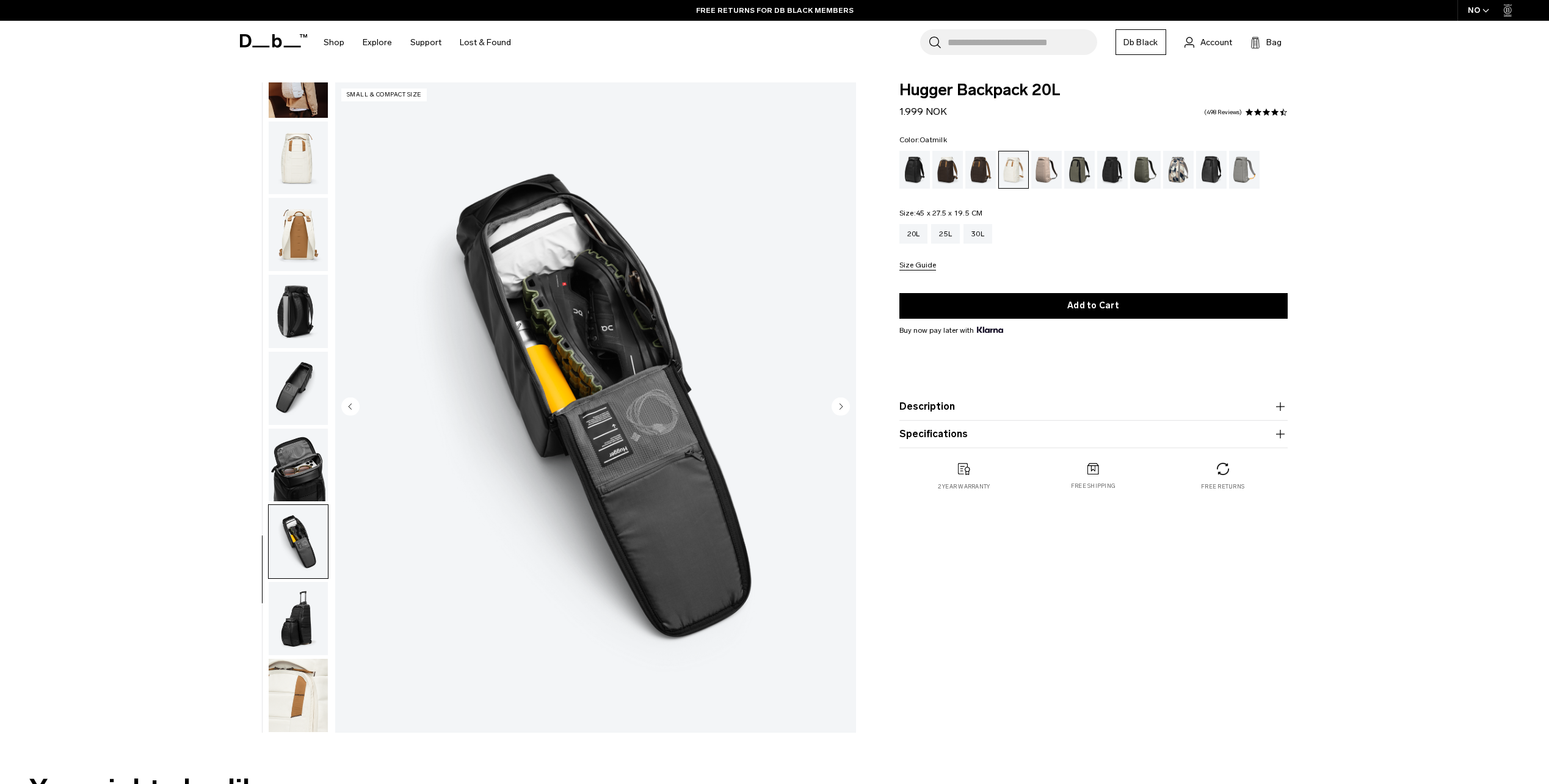
click at [309, 471] on img "button" at bounding box center [298, 465] width 59 height 73
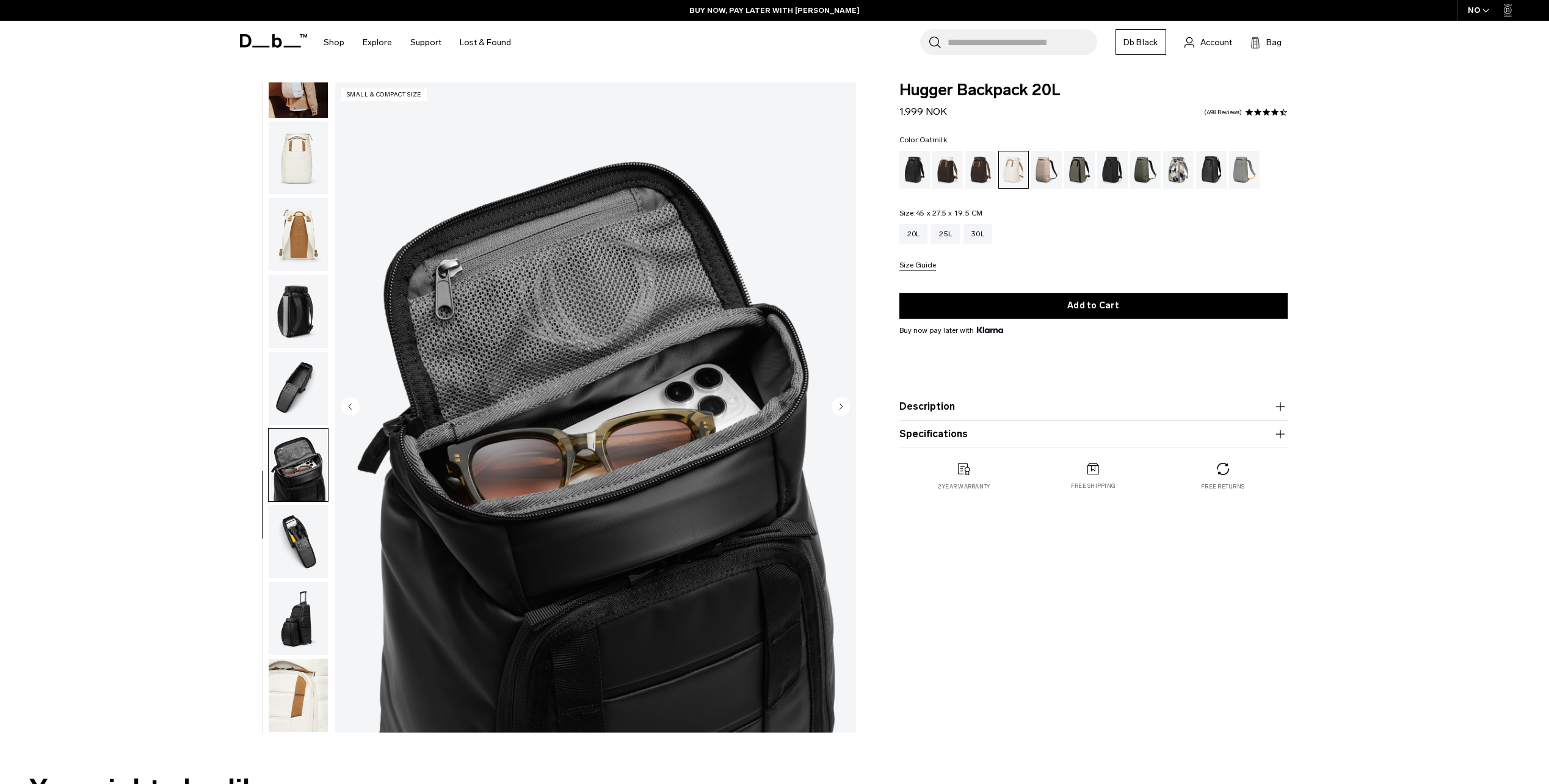
click at [304, 539] on img "button" at bounding box center [298, 541] width 59 height 73
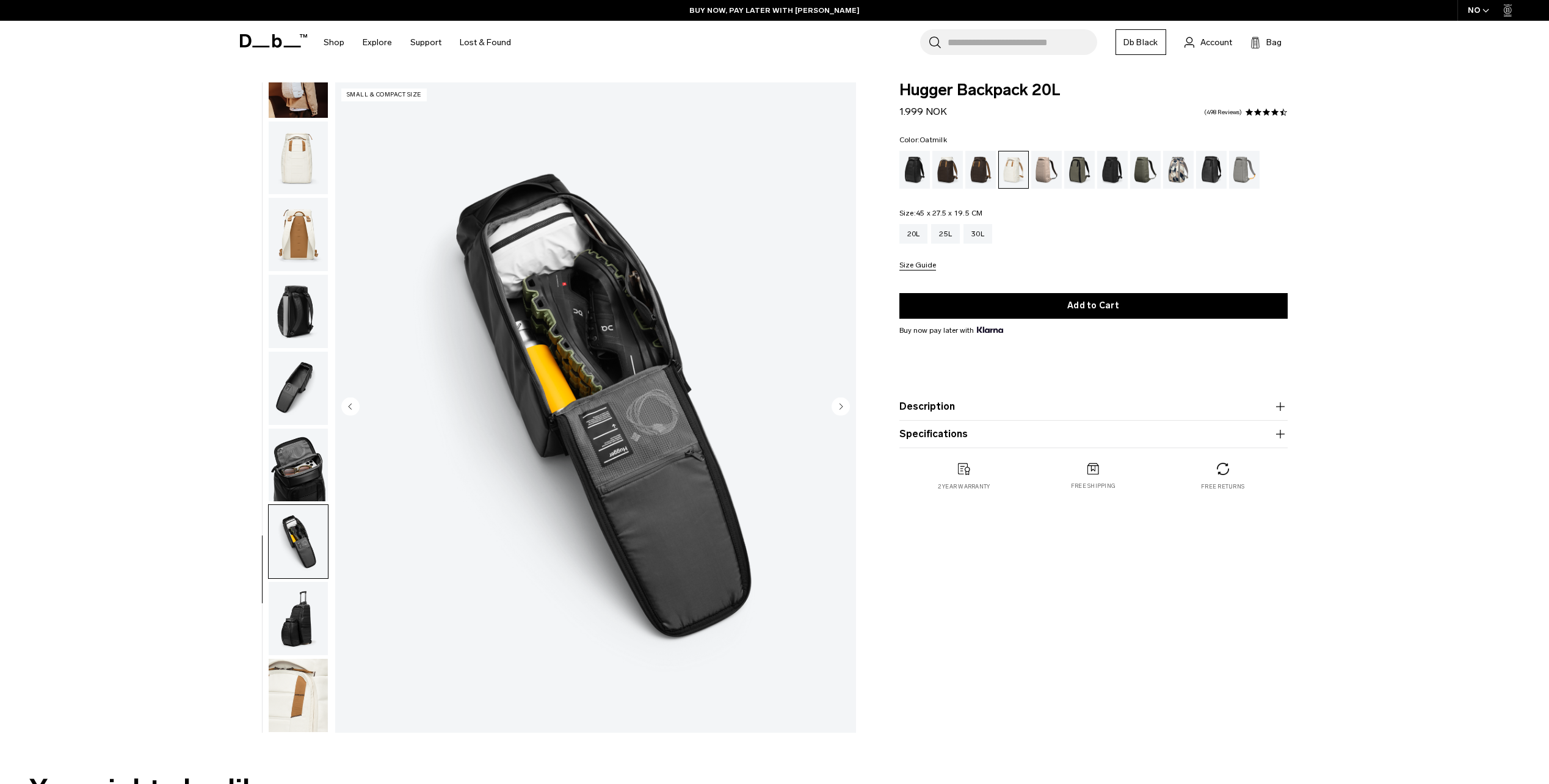
click at [297, 373] on img "button" at bounding box center [298, 388] width 59 height 73
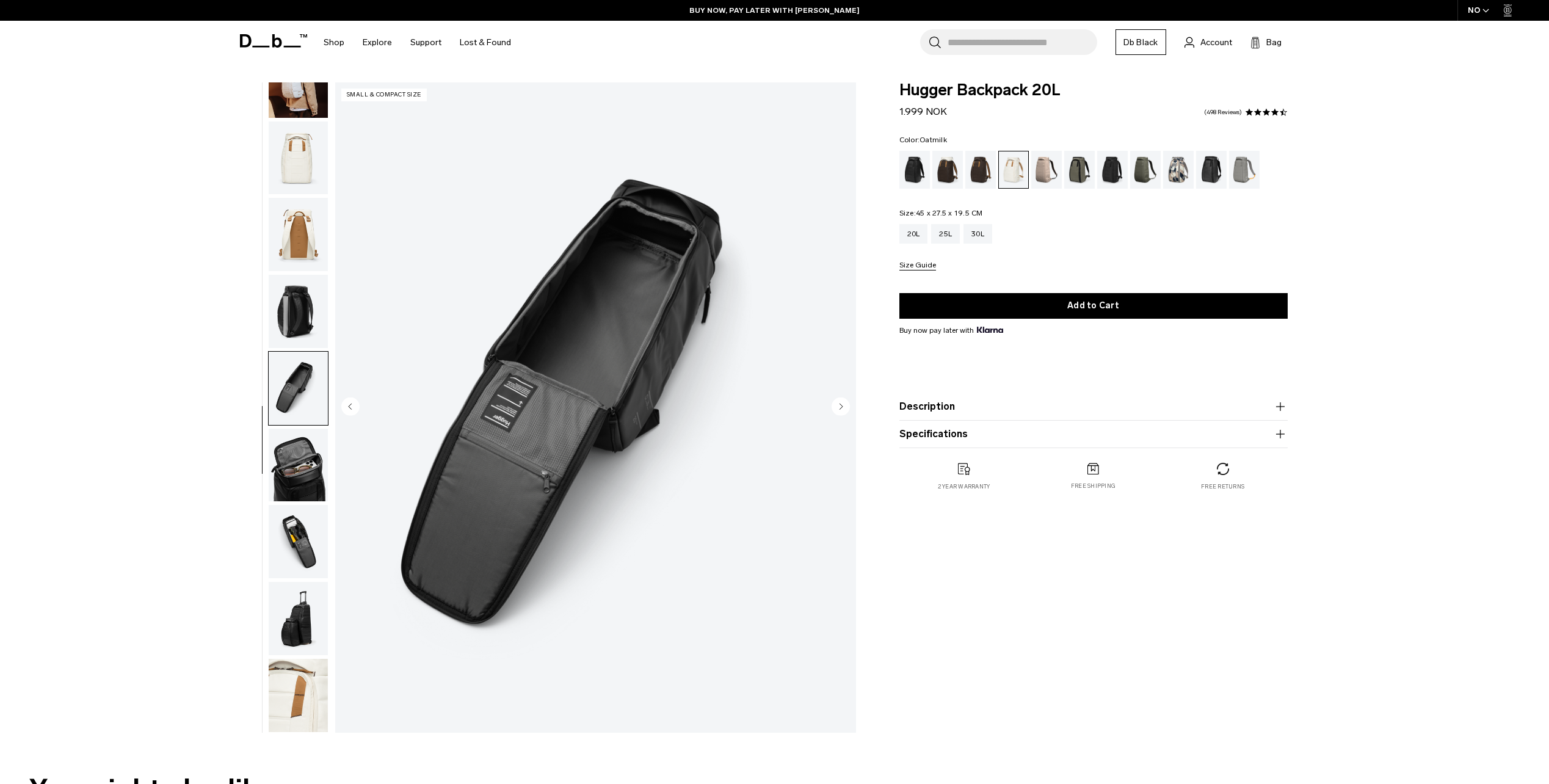
click at [293, 156] on img "button" at bounding box center [298, 158] width 59 height 73
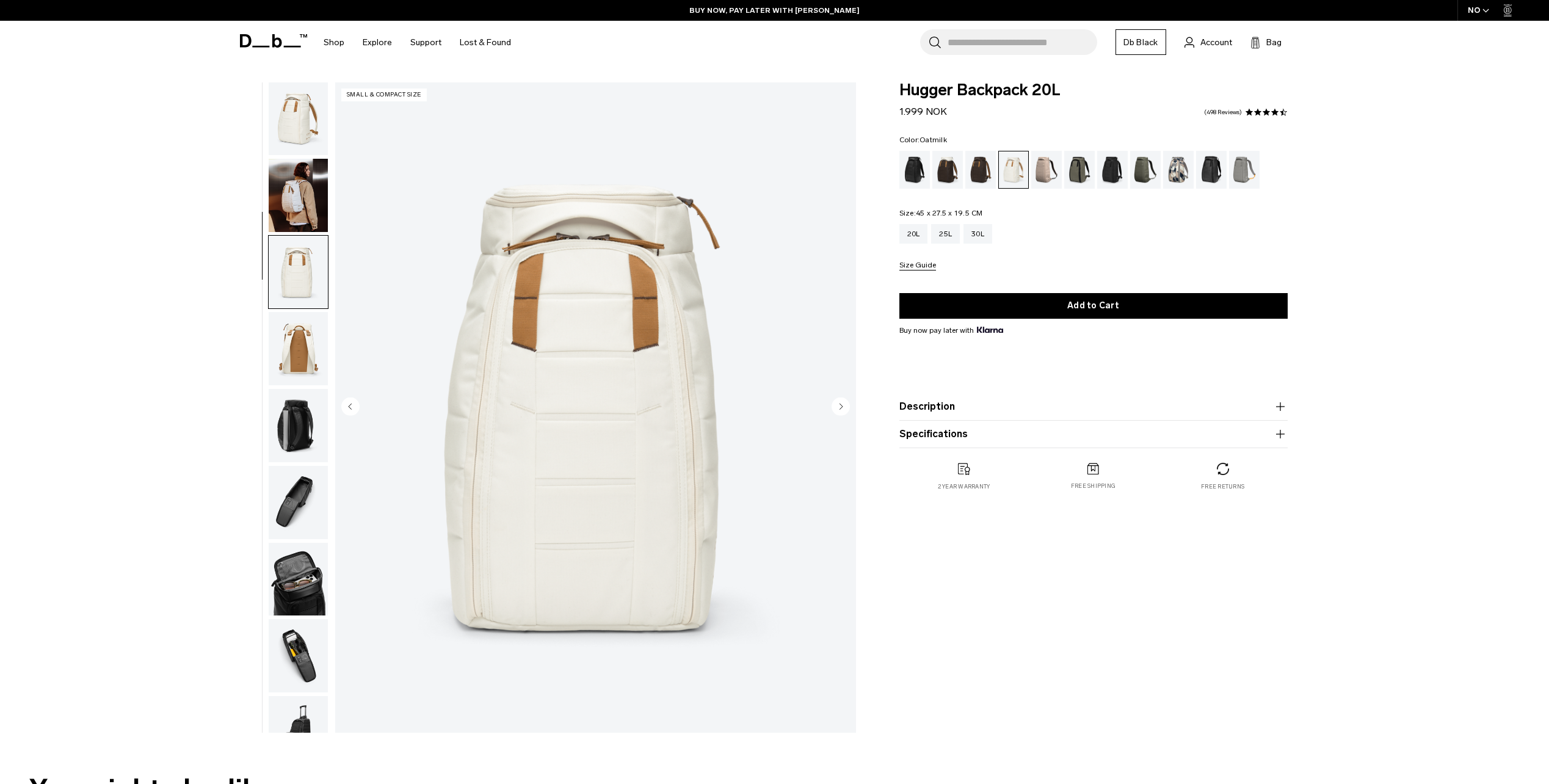
scroll to position [0, 0]
click at [307, 178] on img "button" at bounding box center [298, 196] width 59 height 73
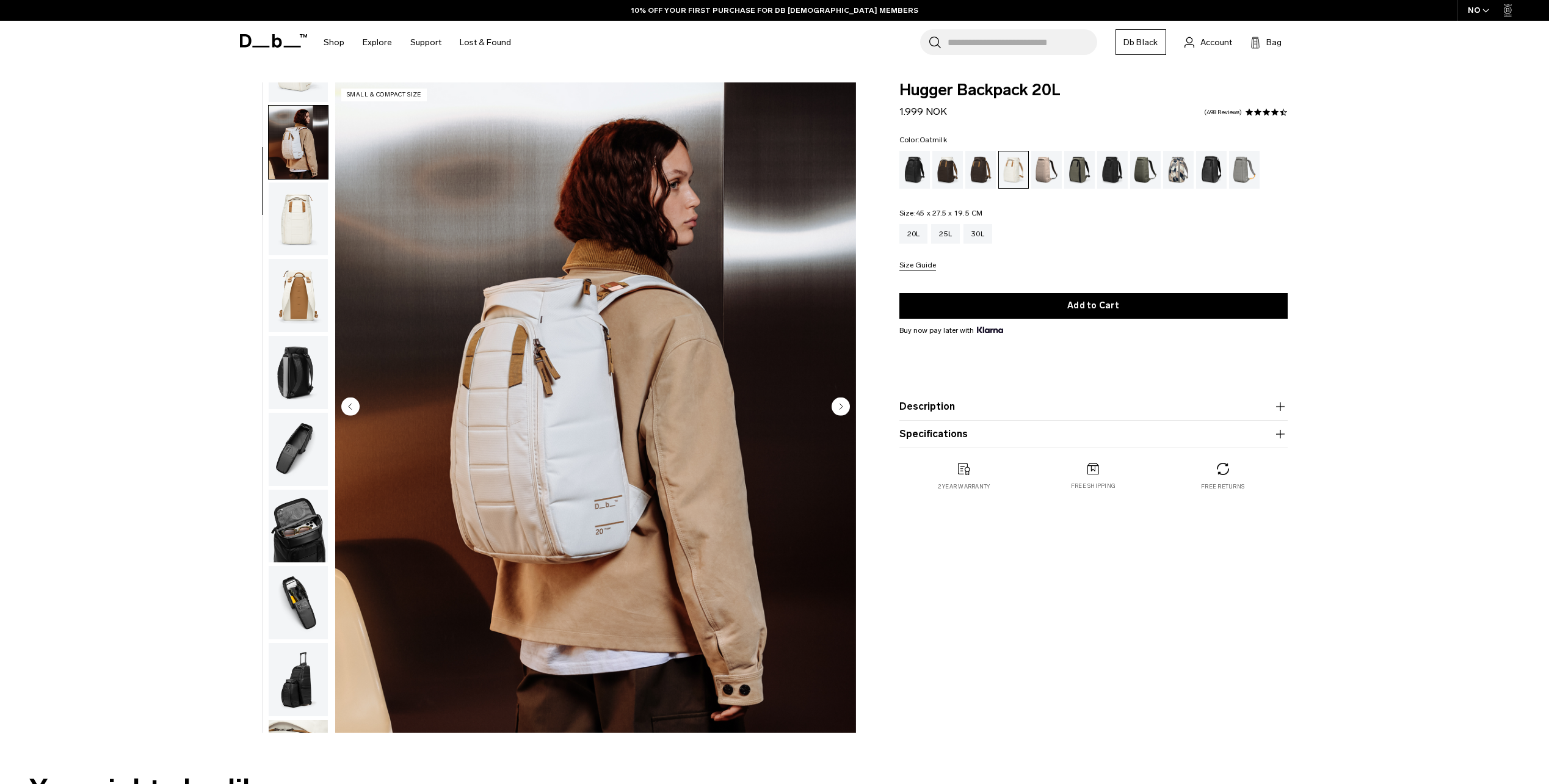
scroll to position [77, 0]
